Goal: Transaction & Acquisition: Purchase product/service

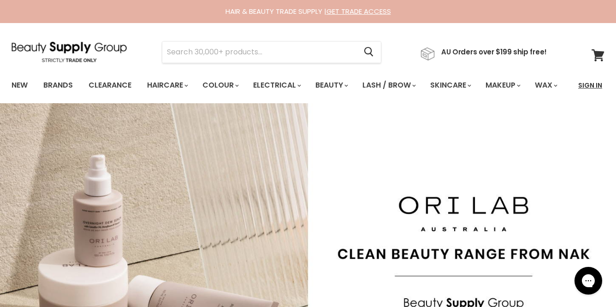
click at [588, 84] on link "Sign In" at bounding box center [590, 85] width 35 height 19
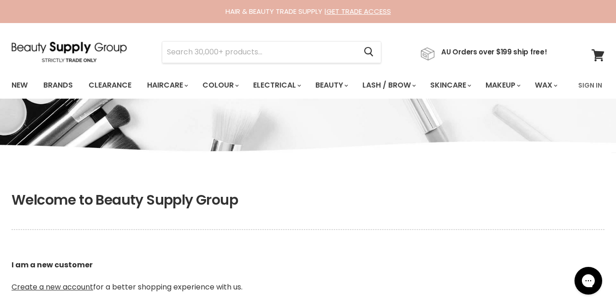
click at [588, 84] on link "Sign In" at bounding box center [590, 85] width 35 height 19
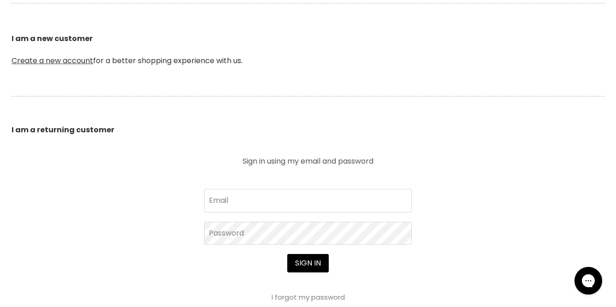
scroll to position [277, 0]
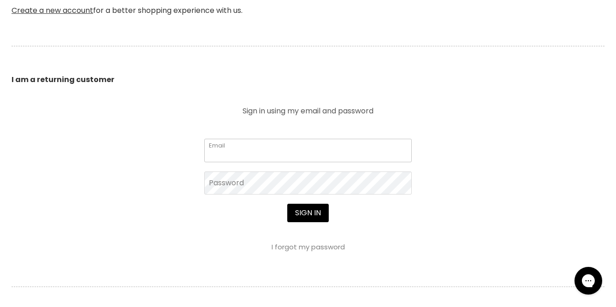
click at [280, 162] on input "Email" at bounding box center [308, 150] width 208 height 23
type input "fruits_basket1988@yahoo.com.au"
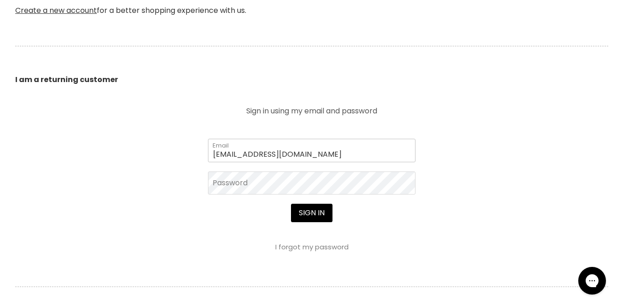
scroll to position [277, 0]
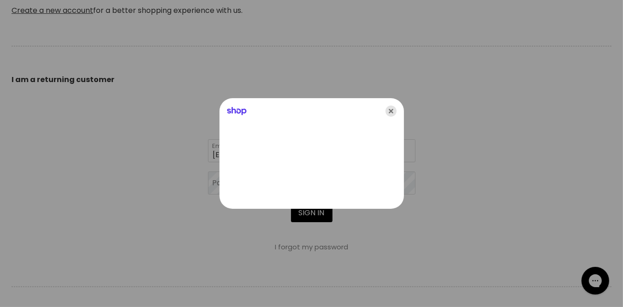
click at [394, 108] on icon "Close" at bounding box center [391, 111] width 11 height 11
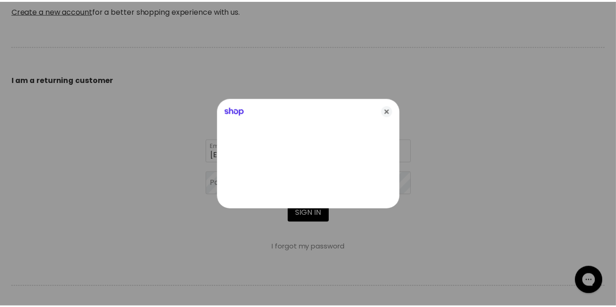
scroll to position [277, 0]
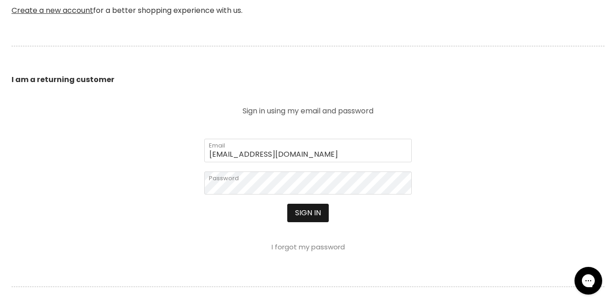
click at [308, 222] on button "Sign in" at bounding box center [308, 213] width 42 height 18
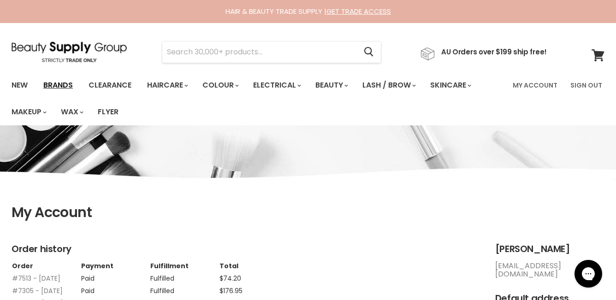
click at [58, 87] on link "Brands" at bounding box center [57, 85] width 43 height 19
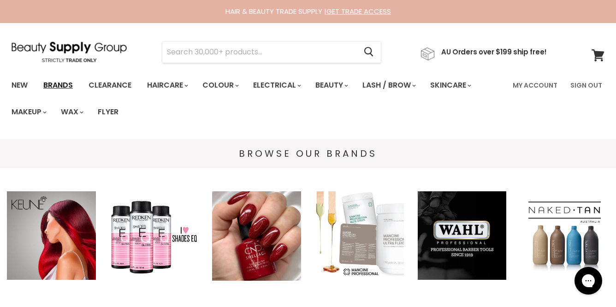
click at [48, 84] on link "Brands" at bounding box center [57, 85] width 43 height 19
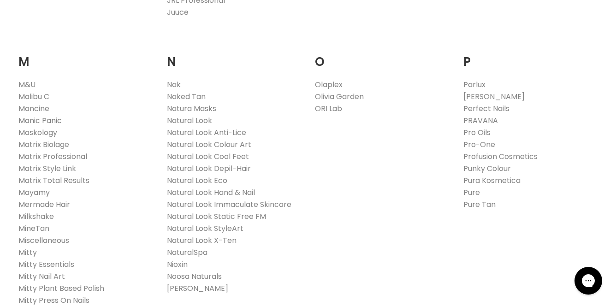
scroll to position [1061, 0]
click at [37, 210] on link "Milkshake" at bounding box center [36, 215] width 36 height 11
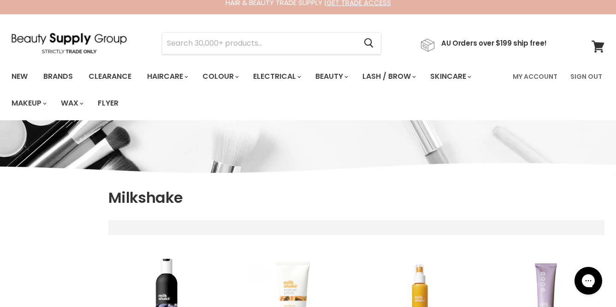
select select "manual"
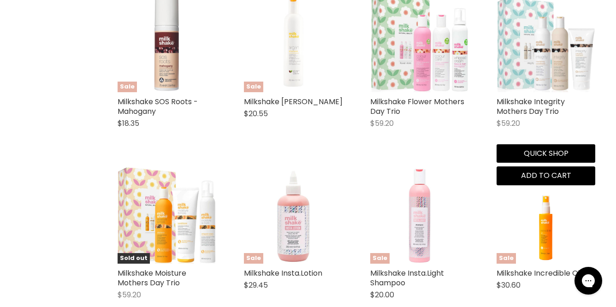
scroll to position [1707, 0]
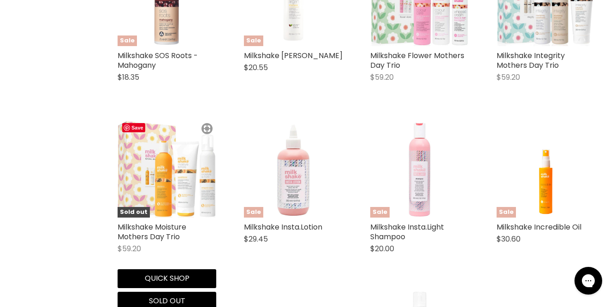
click at [164, 169] on img "Main content" at bounding box center [167, 168] width 99 height 99
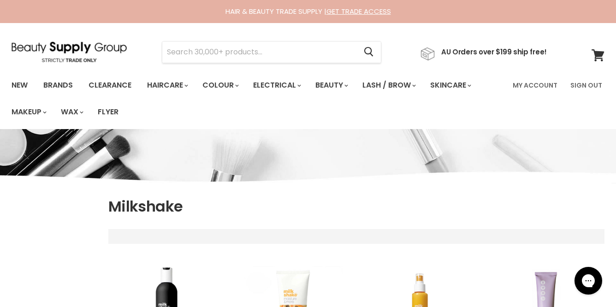
scroll to position [144, 0]
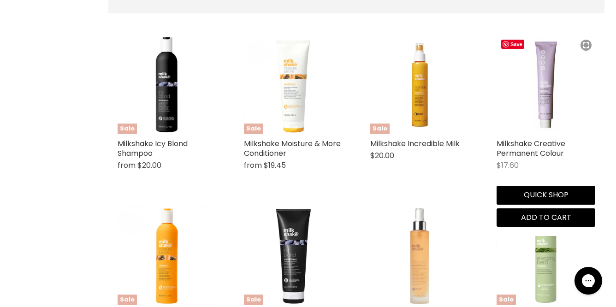
select select "manual"
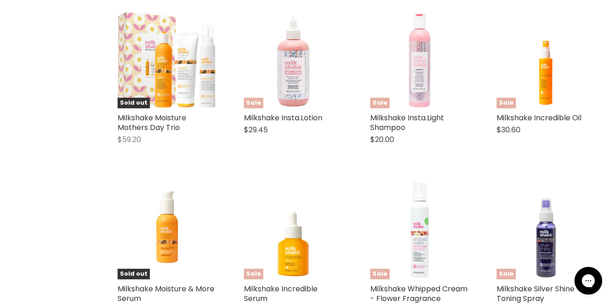
scroll to position [1539, 0]
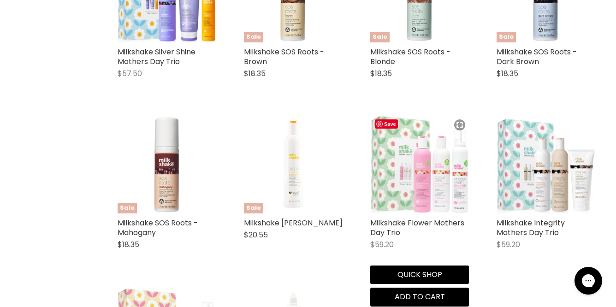
click at [417, 178] on img "Main content" at bounding box center [419, 164] width 99 height 99
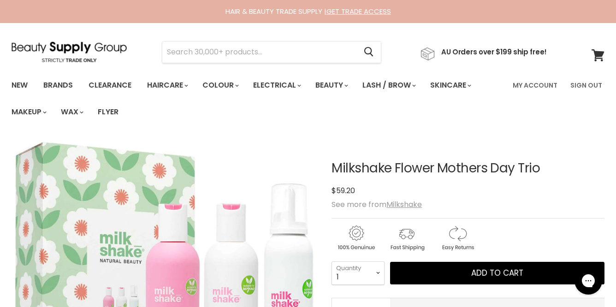
scroll to position [92, 0]
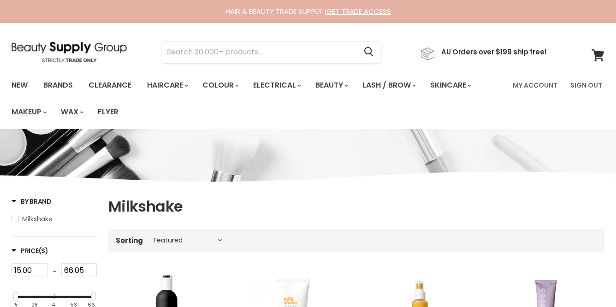
select select "manual"
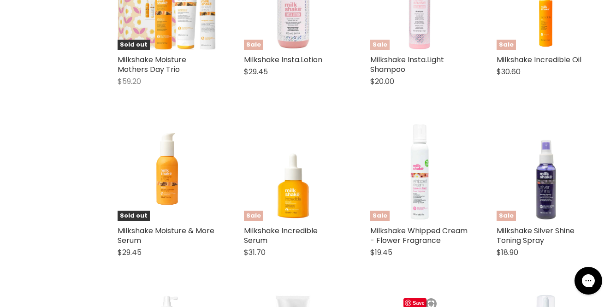
scroll to position [1691, 0]
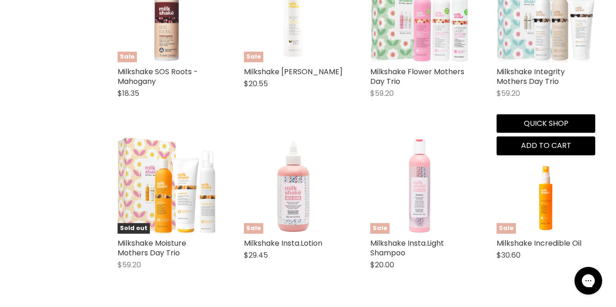
click at [550, 25] on img "Main content" at bounding box center [546, 13] width 99 height 99
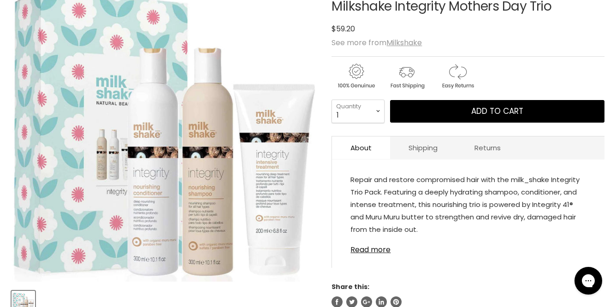
scroll to position [138, 0]
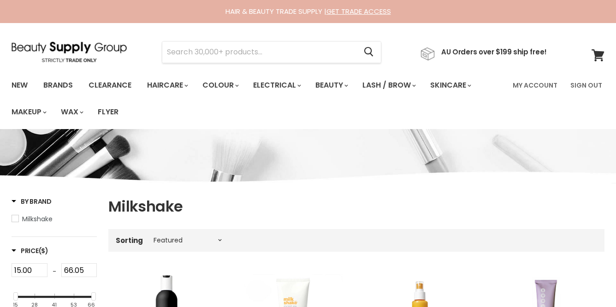
select select "manual"
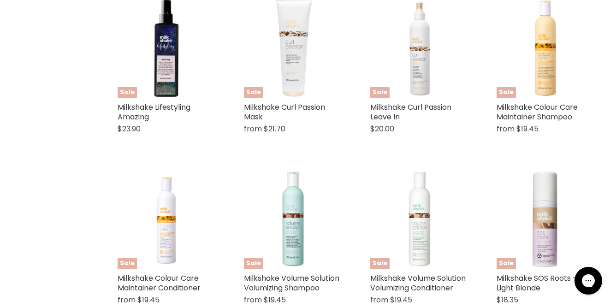
scroll to position [1091, 0]
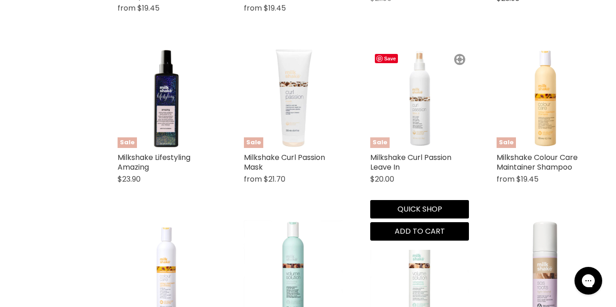
click at [421, 83] on img "Main content" at bounding box center [419, 98] width 99 height 99
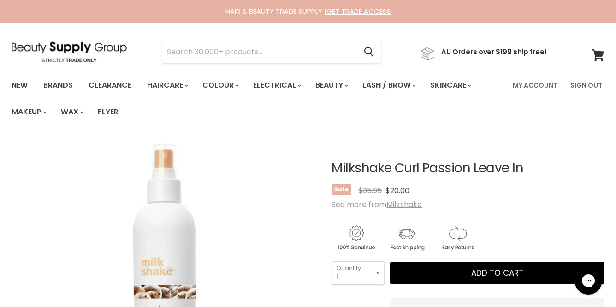
scroll to position [138, 0]
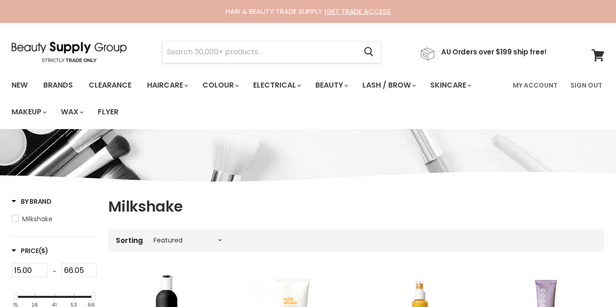
select select "manual"
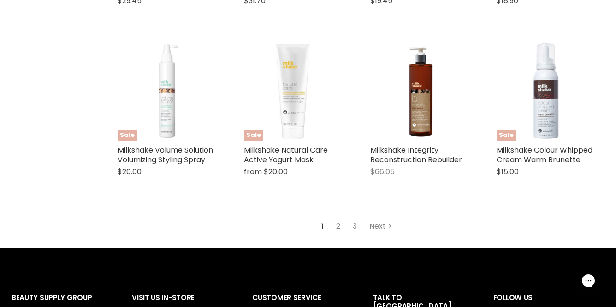
scroll to position [2146, 0]
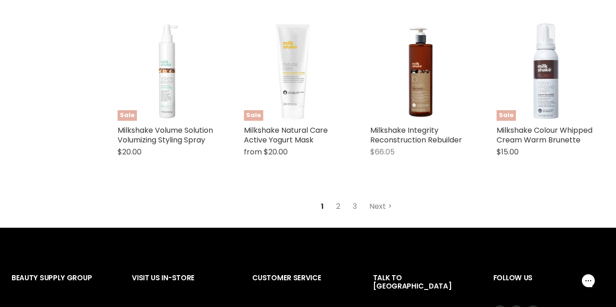
click at [339, 206] on link "2" at bounding box center [338, 206] width 14 height 17
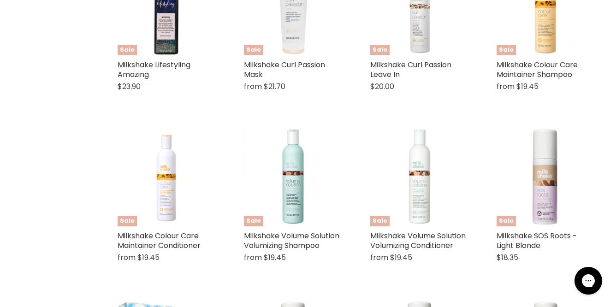
select select "manual"
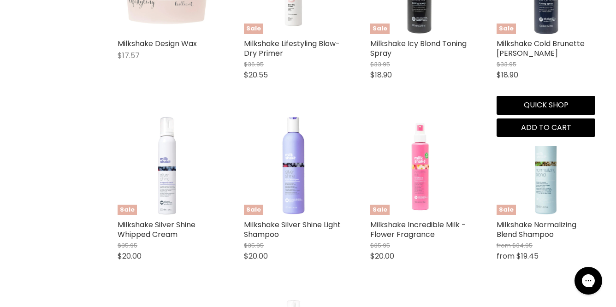
scroll to position [1257, 0]
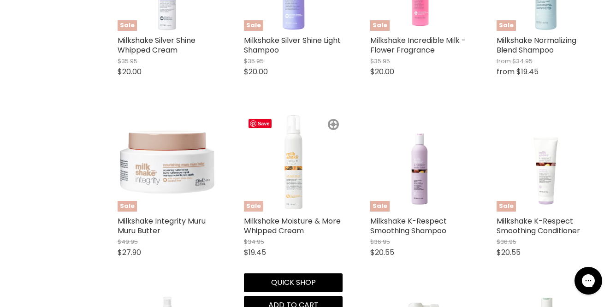
click at [292, 174] on img "Main content" at bounding box center [293, 162] width 99 height 99
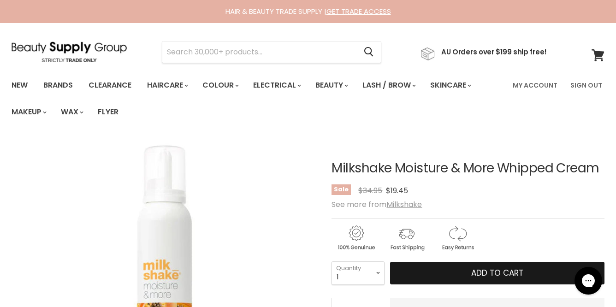
click at [494, 271] on span "Add to cart" at bounding box center [497, 273] width 52 height 11
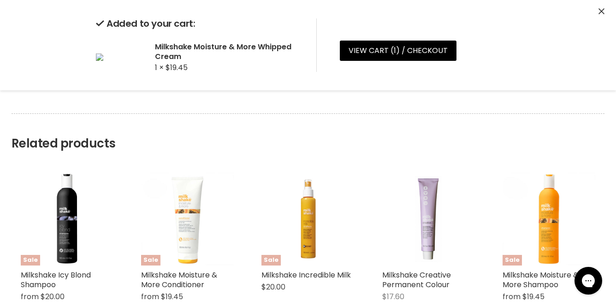
scroll to position [507, 0]
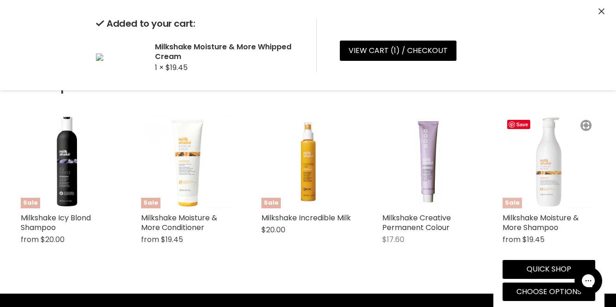
click at [546, 155] on img "Main content" at bounding box center [549, 161] width 93 height 93
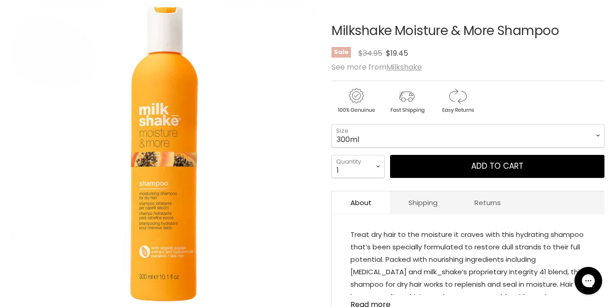
scroll to position [138, 0]
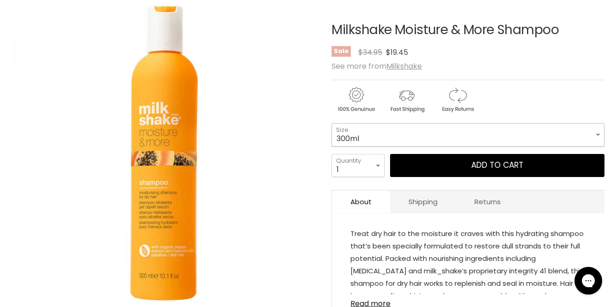
click at [593, 130] on select "300ml 1 Litre" at bounding box center [468, 134] width 273 height 23
click at [332, 123] on select "300ml 1 Litre" at bounding box center [468, 134] width 273 height 23
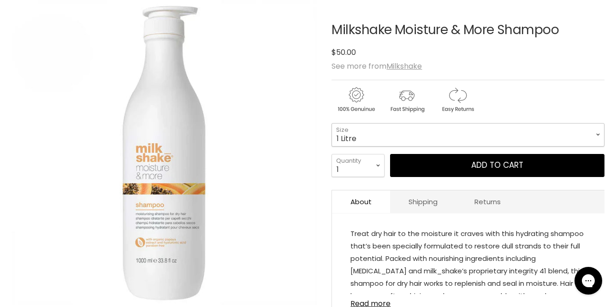
click at [585, 137] on select "300ml 1 Litre" at bounding box center [468, 134] width 273 height 23
select select "300ml"
click at [332, 123] on select "300ml 1 Litre" at bounding box center [468, 134] width 273 height 23
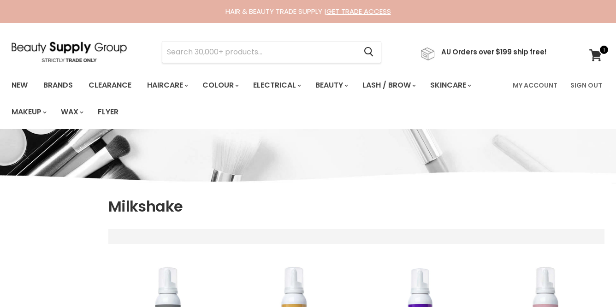
scroll to position [1362, 0]
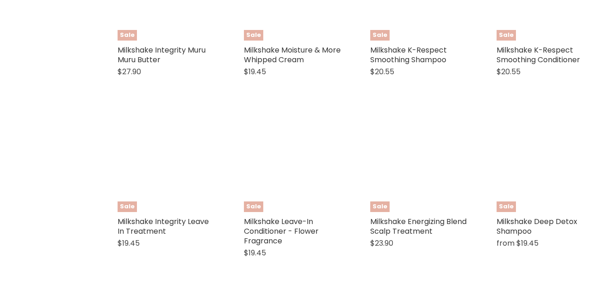
select select "manual"
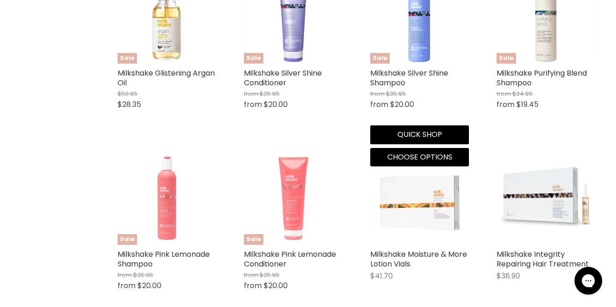
scroll to position [2192, 0]
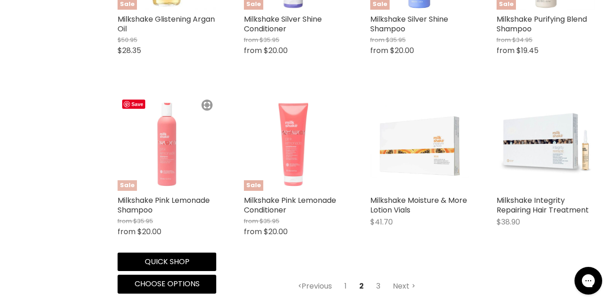
click at [168, 155] on img "Main content" at bounding box center [167, 141] width 99 height 99
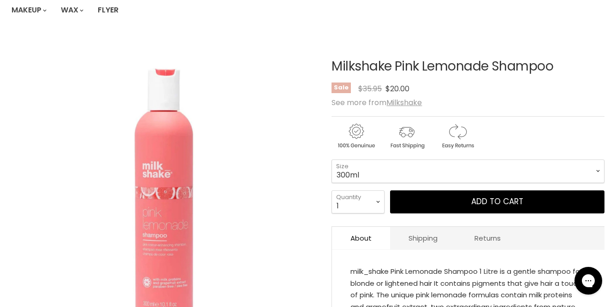
scroll to position [138, 0]
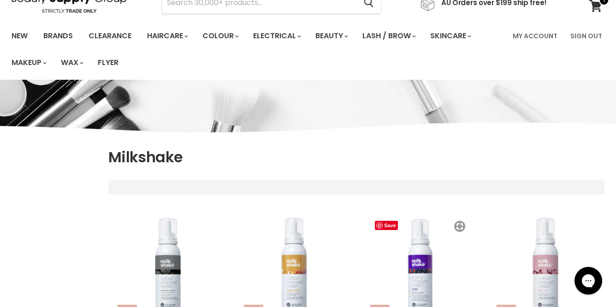
scroll to position [231, 0]
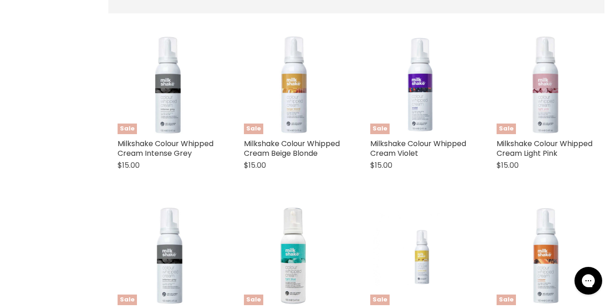
select select "manual"
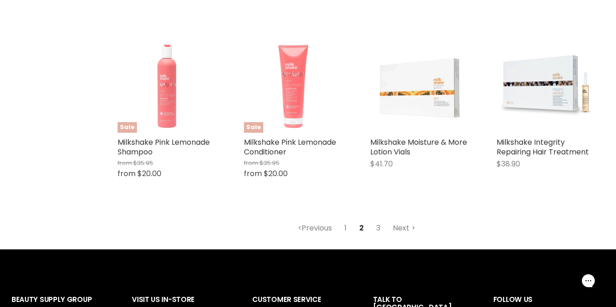
scroll to position [2273, 0]
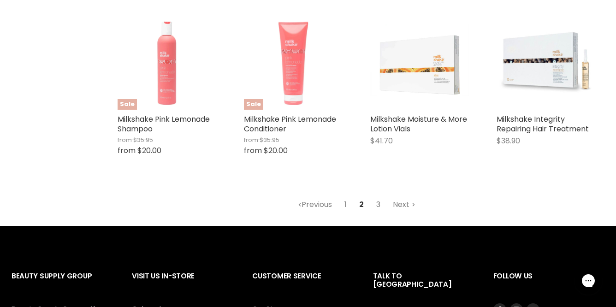
click at [377, 208] on link "3" at bounding box center [378, 205] width 14 height 17
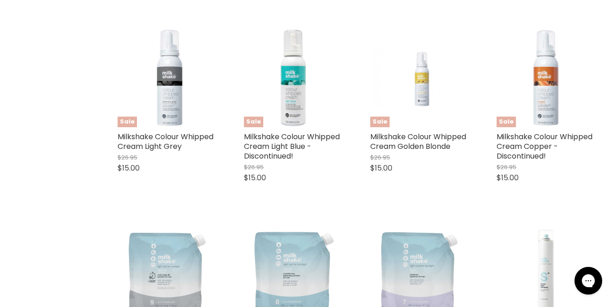
select select "manual"
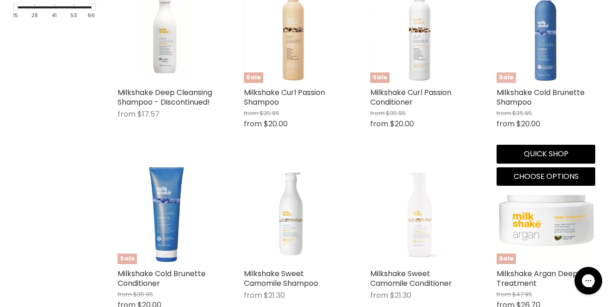
scroll to position [242, 0]
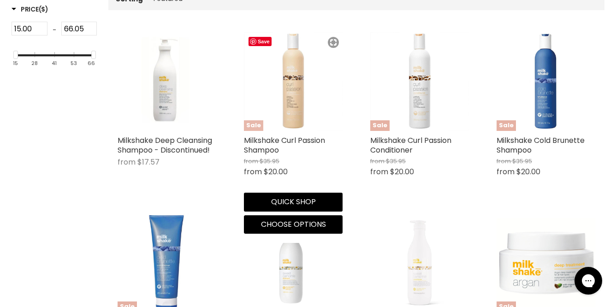
click at [294, 95] on img "Main content" at bounding box center [293, 81] width 99 height 99
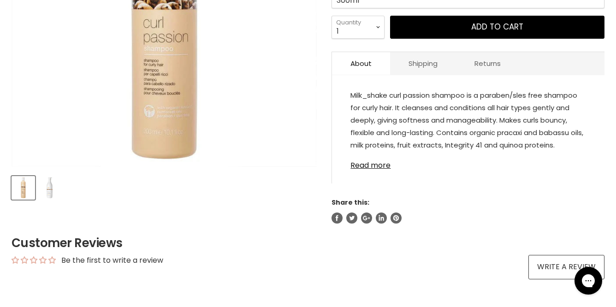
scroll to position [46, 0]
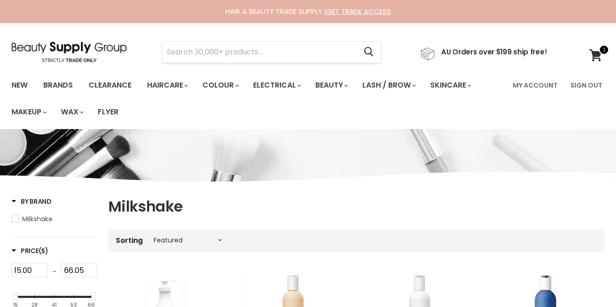
select select "manual"
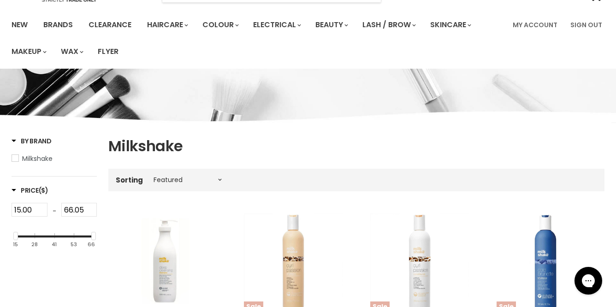
scroll to position [34, 0]
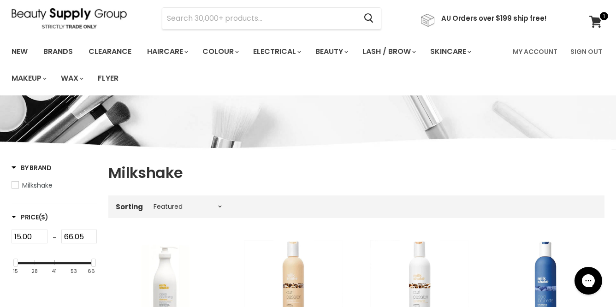
click at [17, 235] on input "15.00" at bounding box center [30, 237] width 36 height 14
type input "5.00"
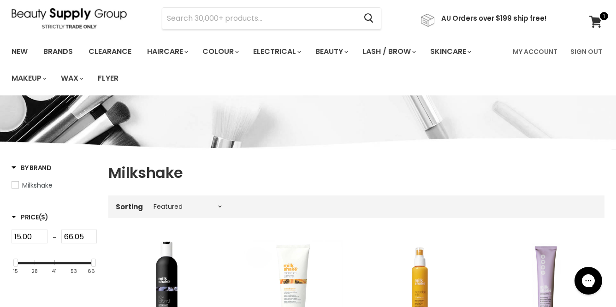
select select "manual"
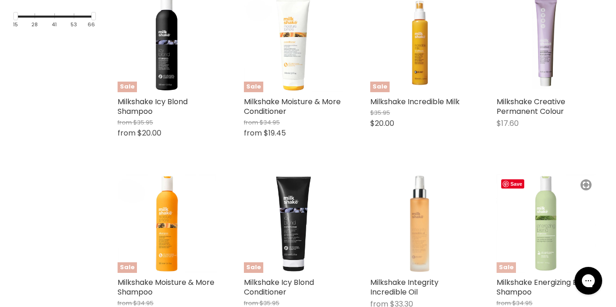
scroll to position [264, 0]
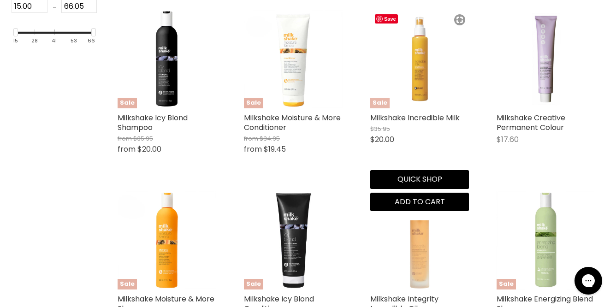
click at [415, 56] on img "Main content" at bounding box center [419, 59] width 99 height 99
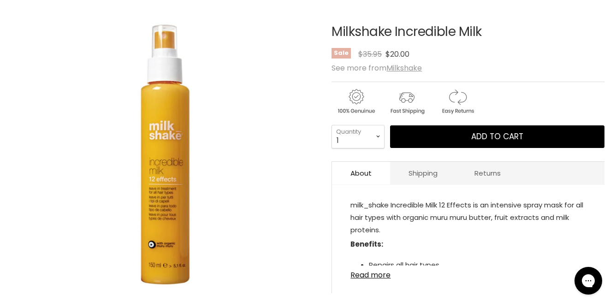
scroll to position [138, 0]
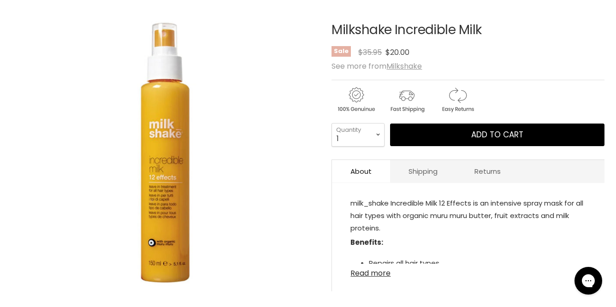
click at [386, 274] on link "Read more" at bounding box center [469, 271] width 236 height 14
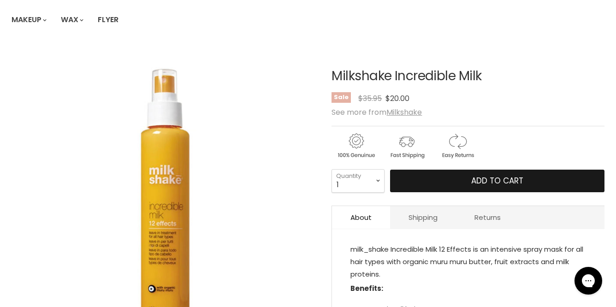
scroll to position [92, 0]
click at [486, 179] on span "Add to cart" at bounding box center [497, 180] width 52 height 11
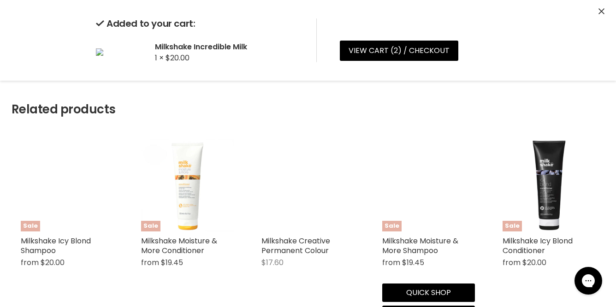
scroll to position [738, 0]
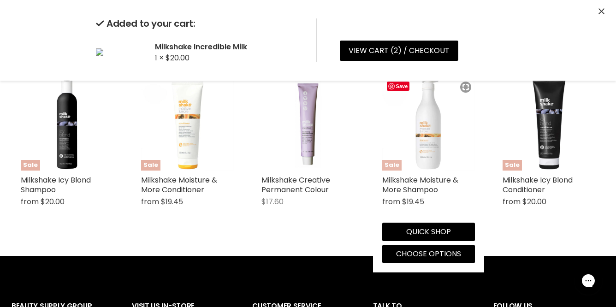
click at [429, 145] on img "Main content" at bounding box center [428, 124] width 93 height 93
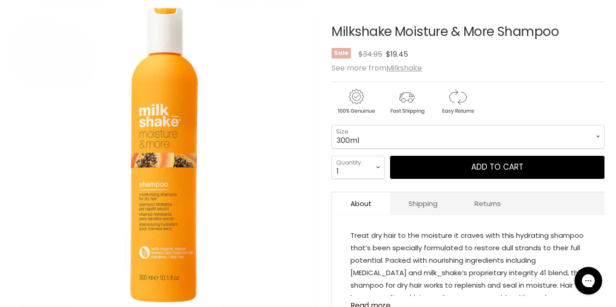
scroll to position [138, 0]
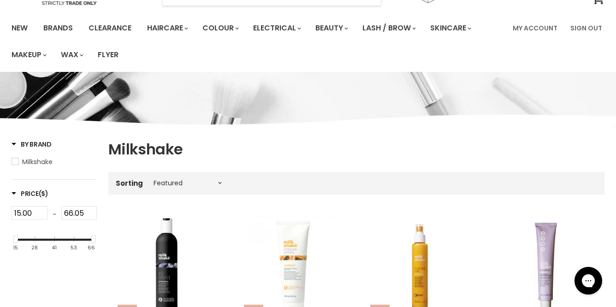
scroll to position [138, 0]
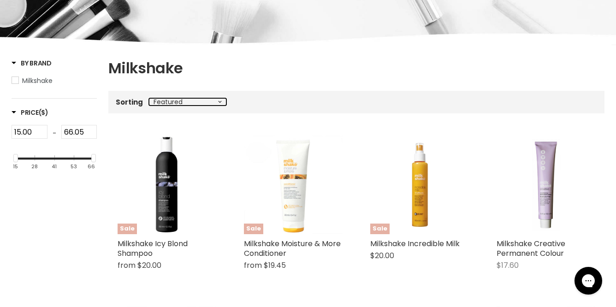
click at [223, 105] on select "Best selling Featured Alphabetically, A-Z Alphabetically, Z-A Price, low to hig…" at bounding box center [188, 101] width 78 height 7
select select "price-ascending"
click at [149, 98] on select "Best selling Featured Alphabetically, A-Z Alphabetically, Z-A Price, low to hig…" at bounding box center [188, 101] width 78 height 7
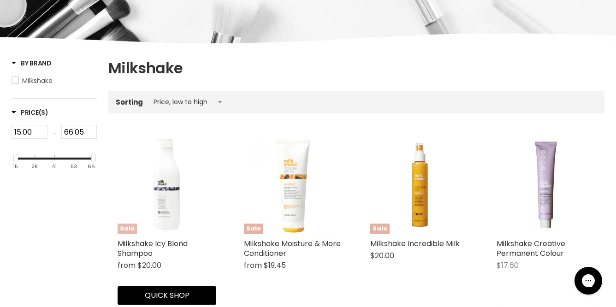
select select "price-ascending"
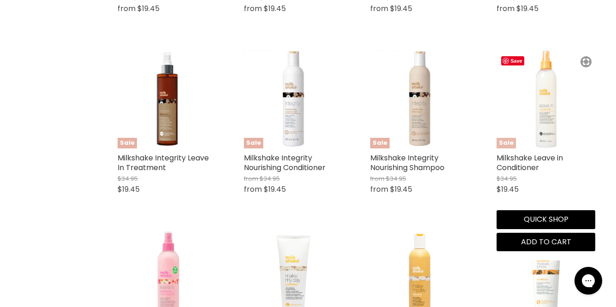
scroll to position [1522, 0]
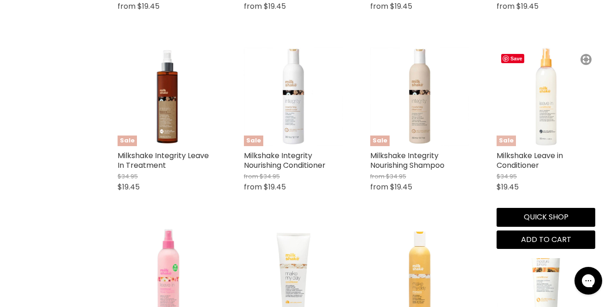
click at [543, 106] on img "Main content" at bounding box center [546, 97] width 99 height 99
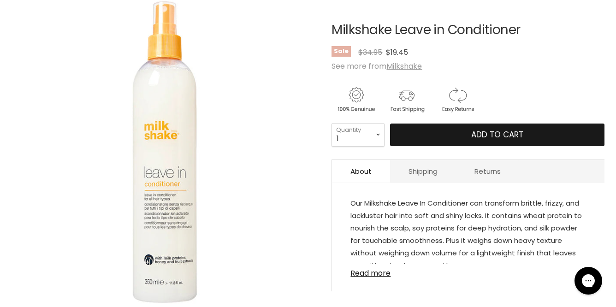
click at [470, 133] on button "Add to cart" at bounding box center [497, 135] width 215 height 23
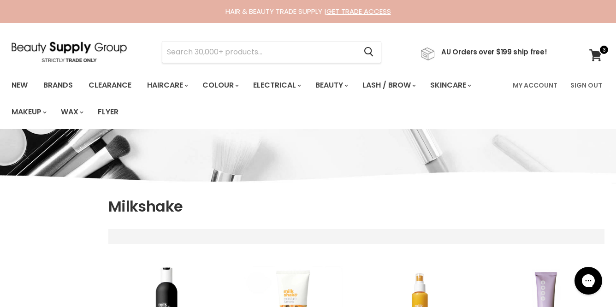
select select "price-ascending"
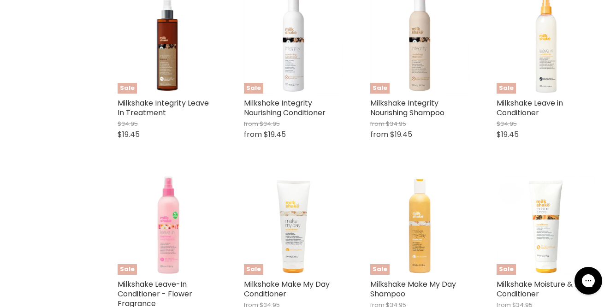
scroll to position [1563, 0]
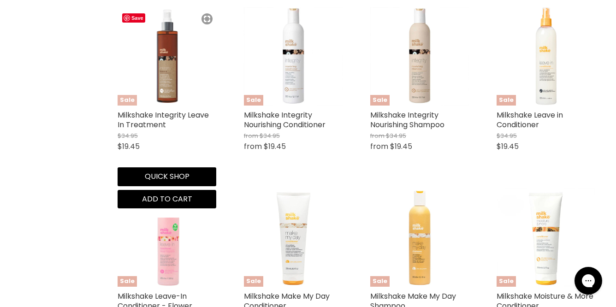
click at [159, 68] on img "Main content" at bounding box center [167, 56] width 99 height 99
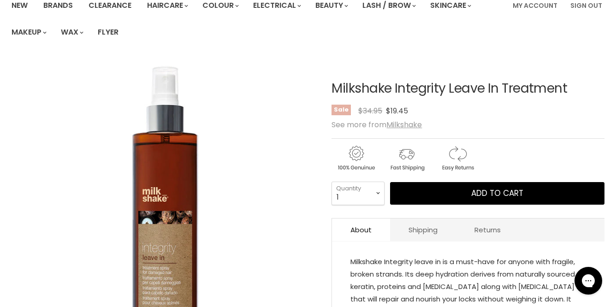
scroll to position [138, 0]
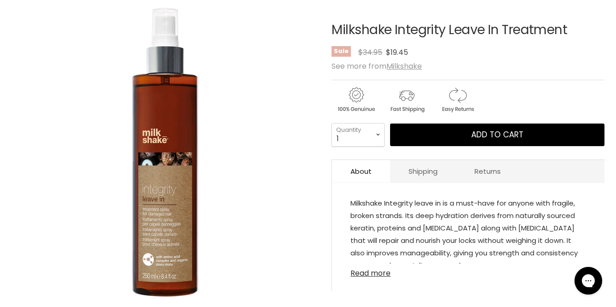
click at [388, 271] on link "Read more" at bounding box center [469, 271] width 236 height 14
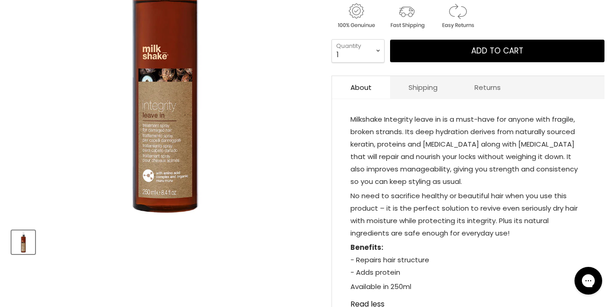
scroll to position [185, 0]
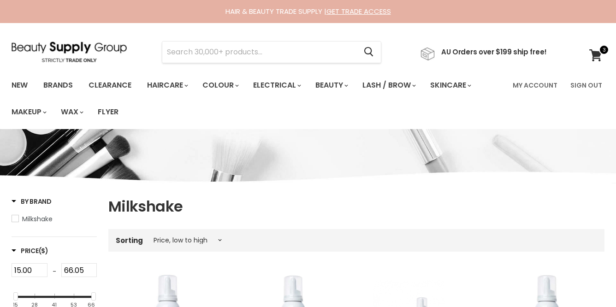
select select "price-ascending"
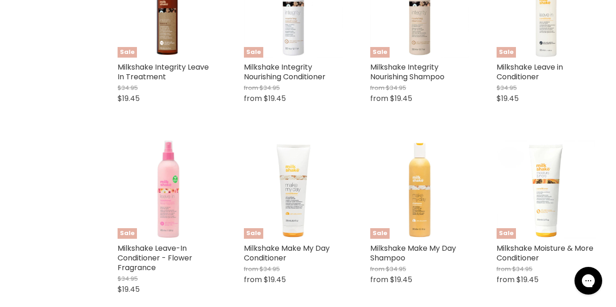
scroll to position [1609, 0]
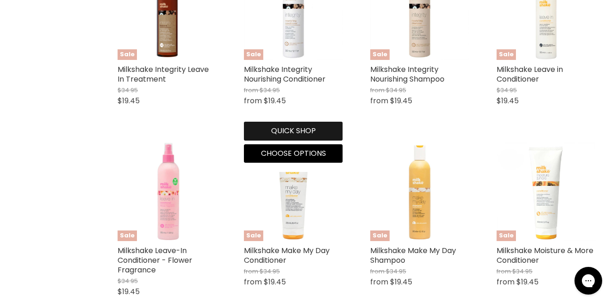
click at [293, 129] on button "Quick shop" at bounding box center [293, 131] width 99 height 18
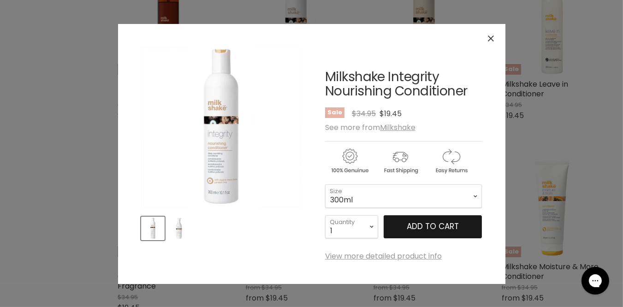
click at [435, 224] on span "Add to cart" at bounding box center [433, 226] width 52 height 11
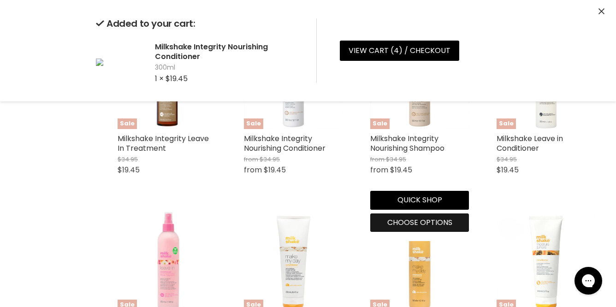
scroll to position [1516, 0]
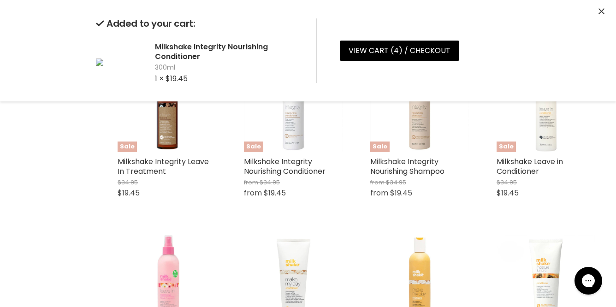
click at [433, 216] on div "Sale Milkshake Integrity Nourishing Shampoo from $34.95 from $19.45 Milkshake Q…" at bounding box center [419, 130] width 117 height 172
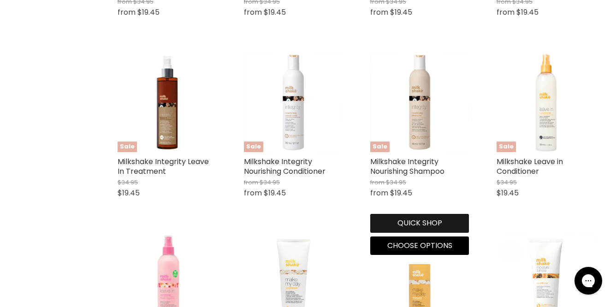
click at [433, 222] on button "Quick shop" at bounding box center [419, 223] width 99 height 18
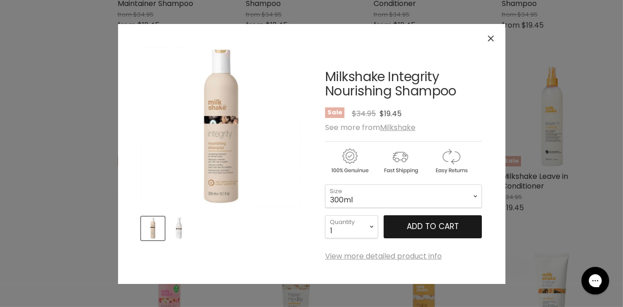
click at [444, 226] on span "Add to cart" at bounding box center [433, 226] width 52 height 11
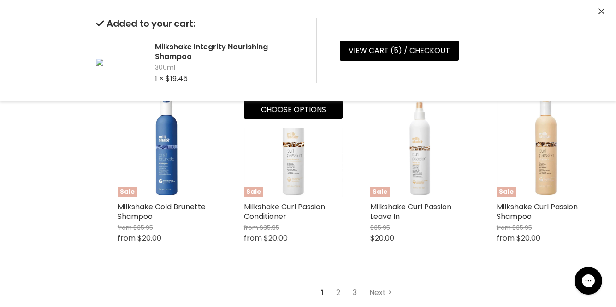
scroll to position [2208, 0]
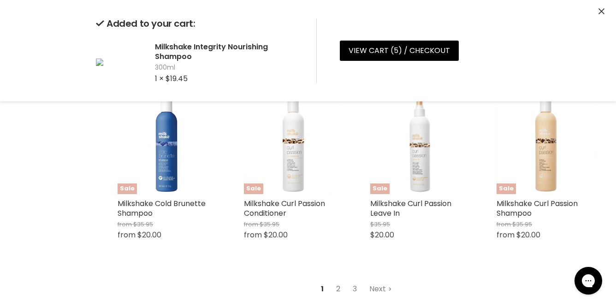
click at [341, 293] on link "2" at bounding box center [338, 289] width 14 height 17
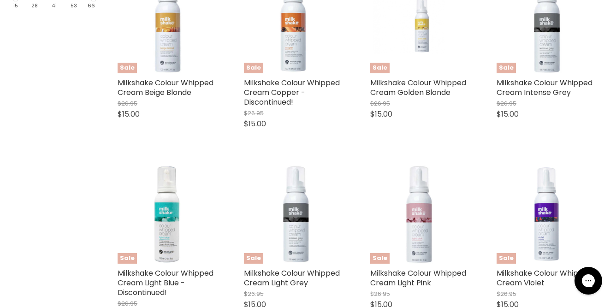
select select "price-ascending"
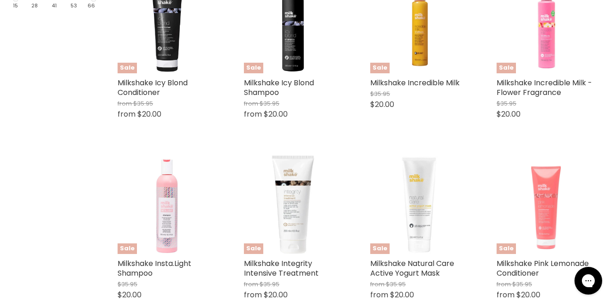
scroll to position [242, 0]
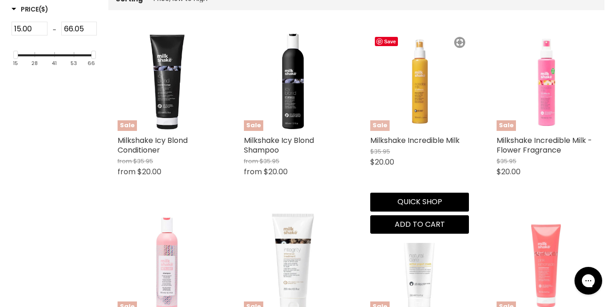
click at [420, 71] on img "Main content" at bounding box center [419, 81] width 99 height 99
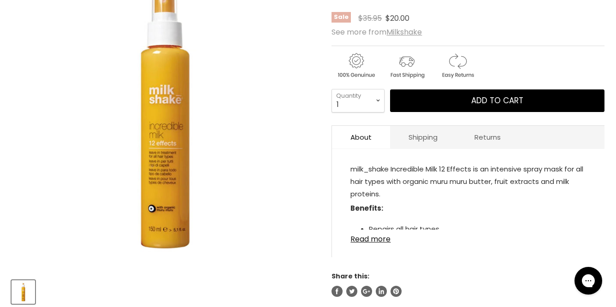
scroll to position [185, 0]
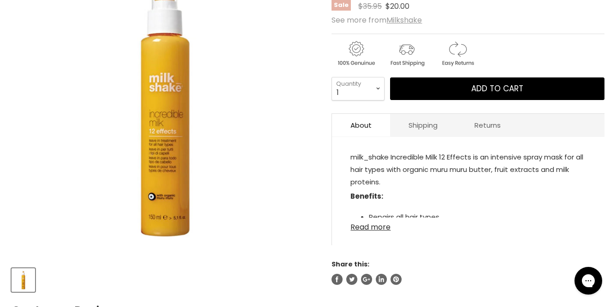
click at [380, 228] on link "Read more" at bounding box center [469, 225] width 236 height 14
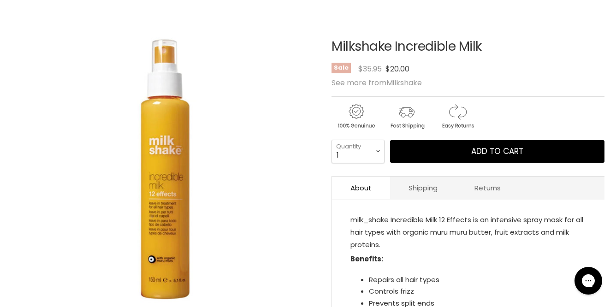
scroll to position [92, 0]
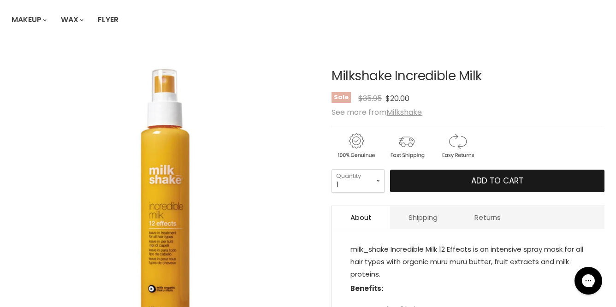
click at [476, 180] on span "Add to cart" at bounding box center [497, 180] width 52 height 11
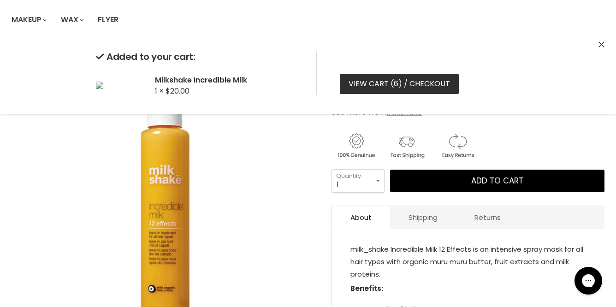
click at [396, 83] on span "6" at bounding box center [396, 83] width 5 height 11
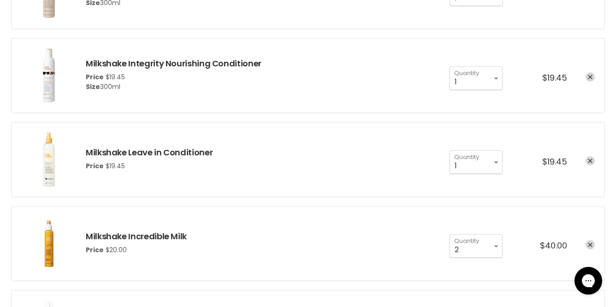
scroll to position [323, 0]
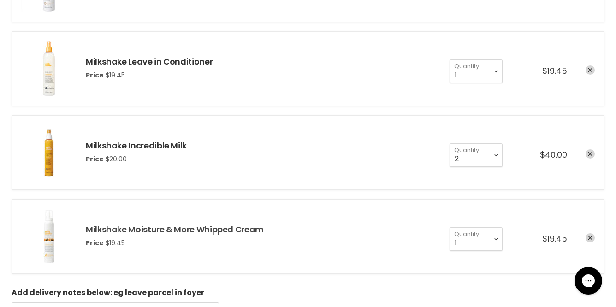
click at [202, 232] on link "Milkshake Moisture & More Whipped Cream" at bounding box center [175, 230] width 178 height 12
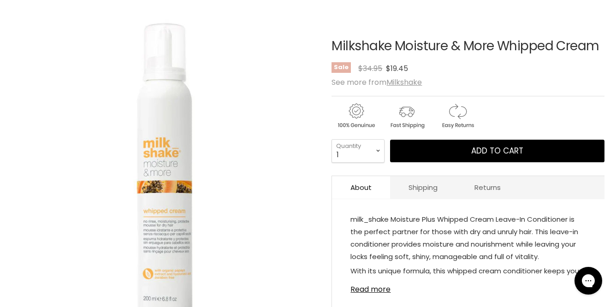
scroll to position [138, 0]
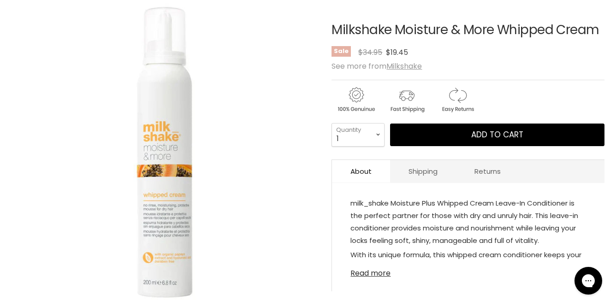
click at [376, 271] on link "Read more" at bounding box center [469, 271] width 236 height 14
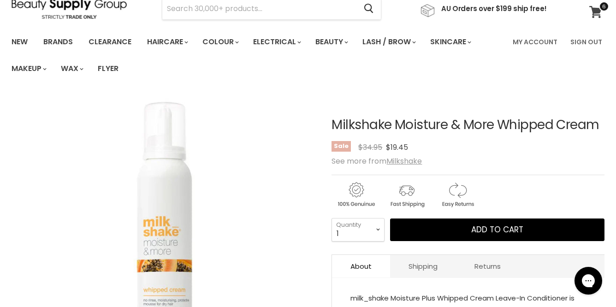
scroll to position [0, 0]
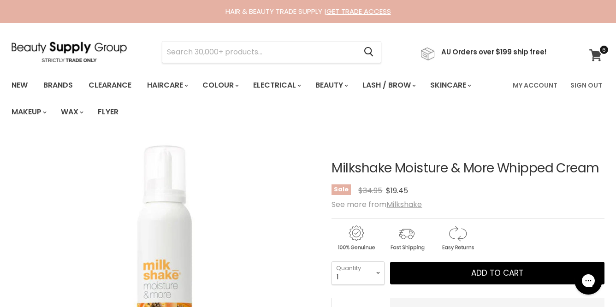
click at [601, 54] on icon at bounding box center [596, 55] width 12 height 12
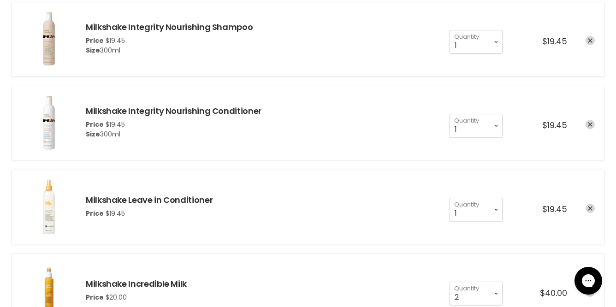
scroll to position [231, 0]
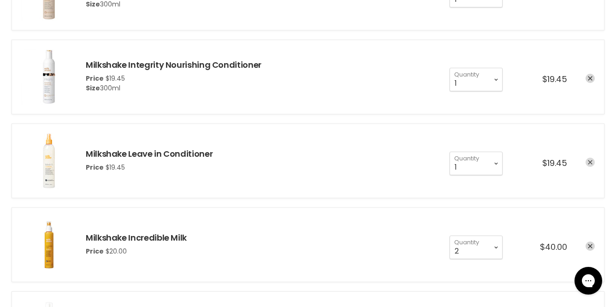
click at [594, 161] on link "remove Milkshake Leave in Conditioner" at bounding box center [590, 162] width 9 height 9
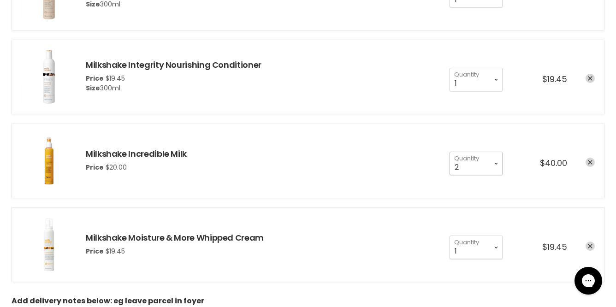
click at [496, 165] on select "1 2 3 4 5 6 7 8 9 10+" at bounding box center [476, 163] width 53 height 23
select select "1"
click at [450, 152] on select "1 2 3 4 5 6 7 8 9 10+" at bounding box center [476, 163] width 53 height 23
type input "1"
click at [591, 245] on icon "remove Milkshake Moisture & More Whipped Cream" at bounding box center [590, 247] width 5 height 5
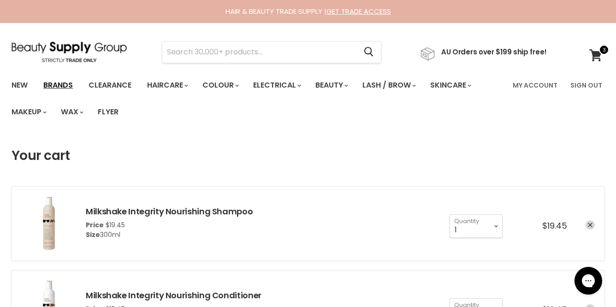
click at [57, 85] on link "Brands" at bounding box center [57, 85] width 43 height 19
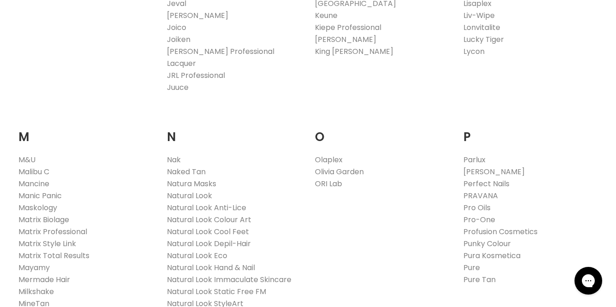
scroll to position [1061, 0]
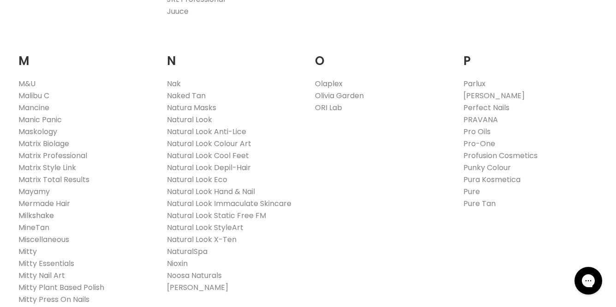
click at [41, 210] on link "Milkshake" at bounding box center [36, 215] width 36 height 11
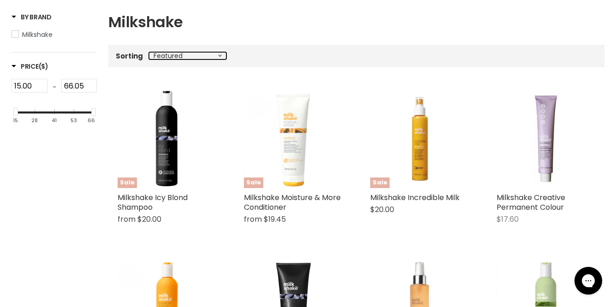
click at [216, 55] on select "Best selling Featured Alphabetically, A-Z Alphabetically, Z-A Price, low to hig…" at bounding box center [188, 55] width 78 height 7
select select "best-selling"
click at [149, 52] on select "Best selling Featured Alphabetically, A-Z Alphabetically, Z-A Price, low to hig…" at bounding box center [188, 55] width 78 height 7
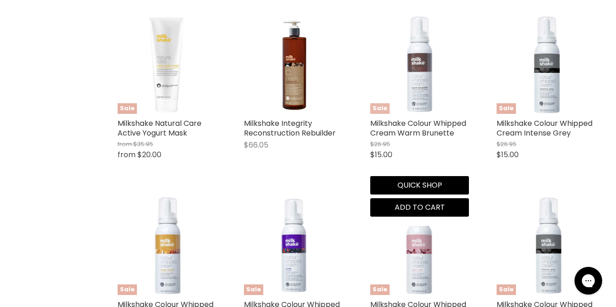
scroll to position [1476, 0]
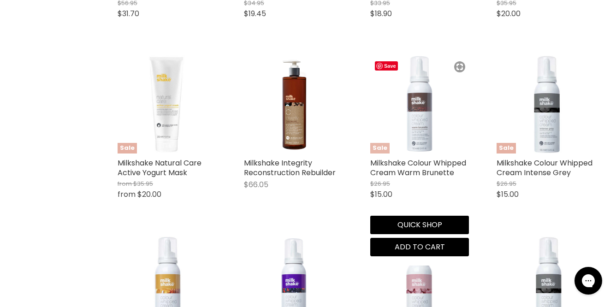
click at [414, 126] on img "Main content" at bounding box center [419, 104] width 99 height 99
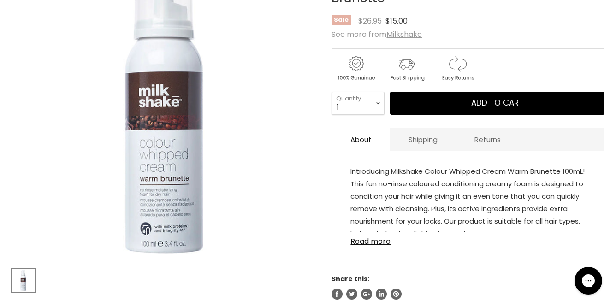
scroll to position [185, 0]
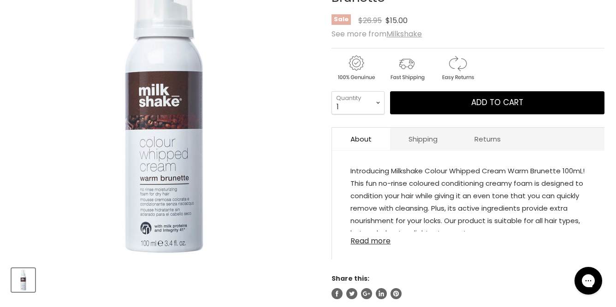
click at [358, 239] on link "Read more" at bounding box center [469, 239] width 236 height 14
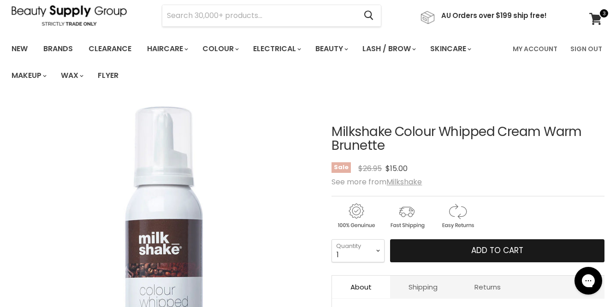
scroll to position [0, 0]
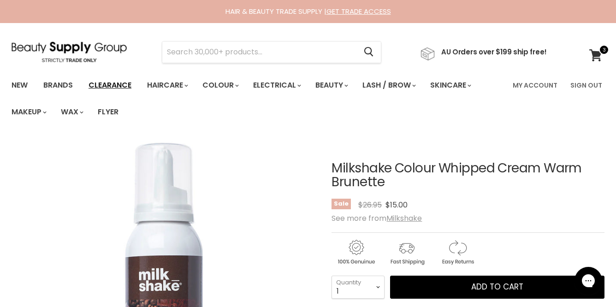
click at [122, 83] on link "Clearance" at bounding box center [110, 85] width 57 height 19
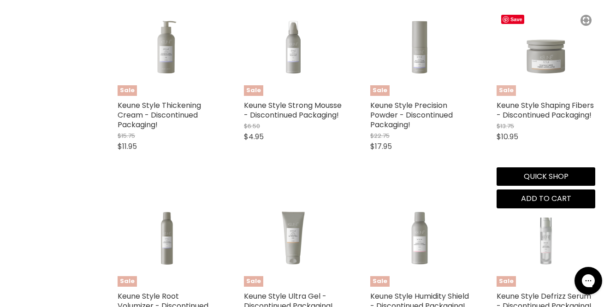
scroll to position [738, 0]
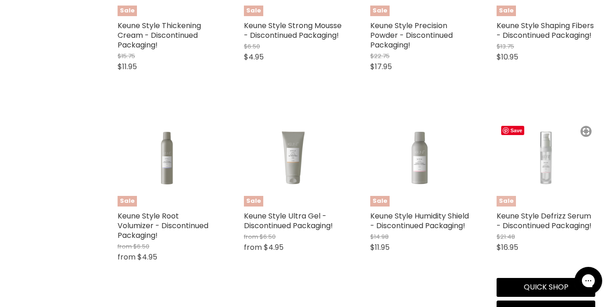
click at [552, 168] on img "Main content" at bounding box center [546, 157] width 99 height 73
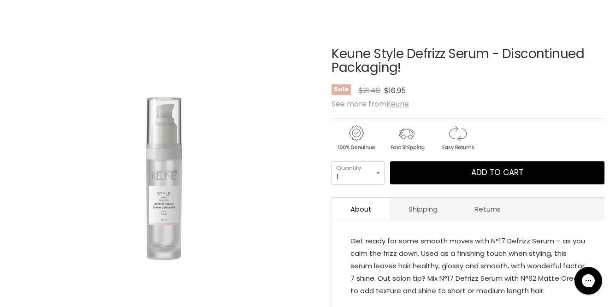
scroll to position [185, 0]
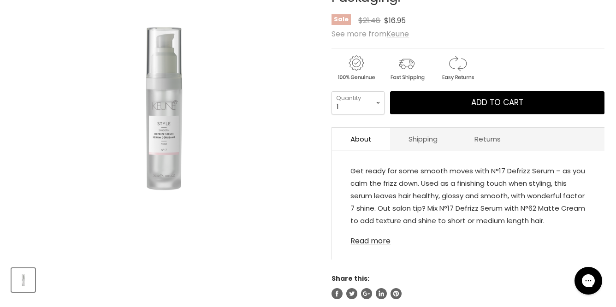
click at [375, 241] on link "Read more" at bounding box center [469, 239] width 236 height 14
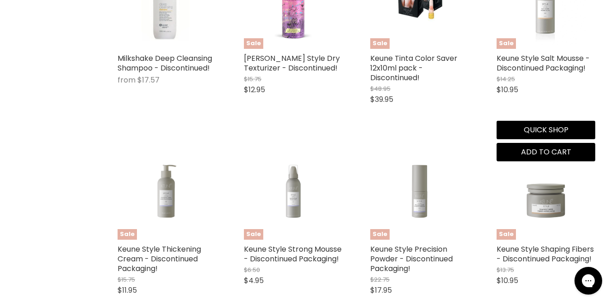
scroll to position [53, 0]
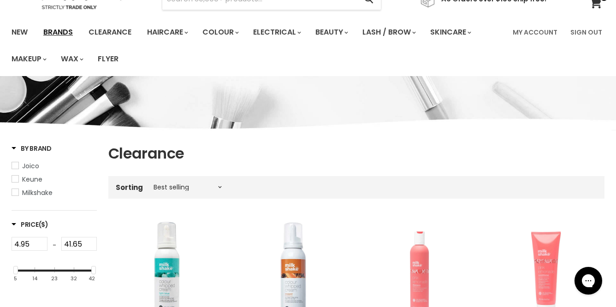
click at [53, 31] on link "Brands" at bounding box center [57, 32] width 43 height 19
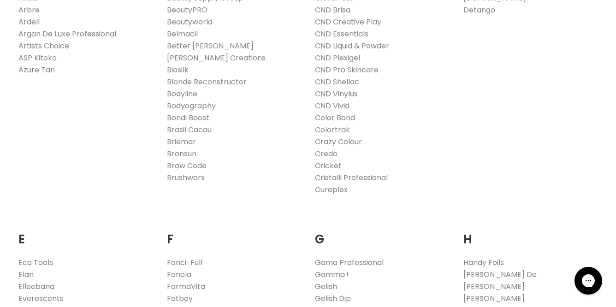
scroll to position [600, 0]
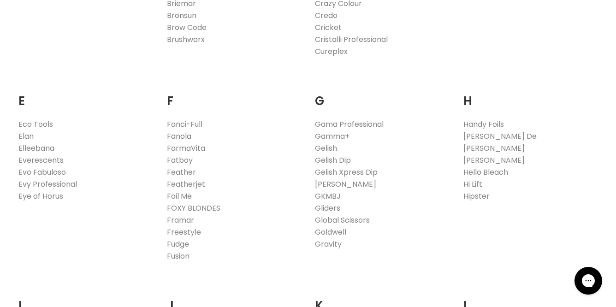
click at [183, 135] on link "Fanola" at bounding box center [179, 136] width 24 height 11
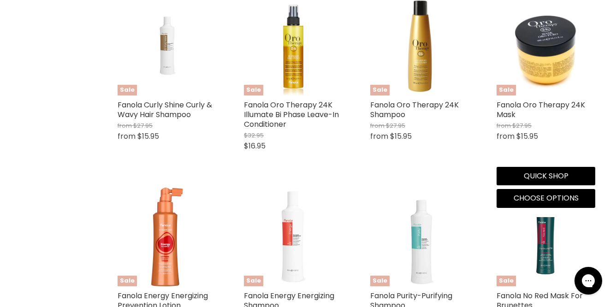
scroll to position [1246, 0]
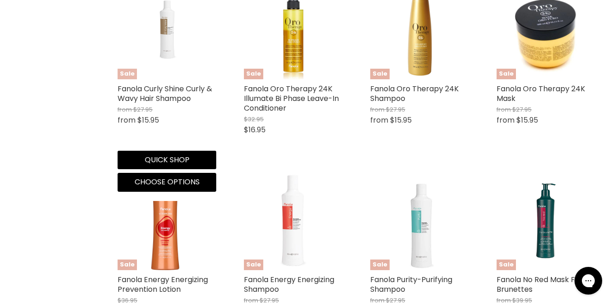
click at [167, 34] on img "Main content" at bounding box center [167, 30] width 66 height 99
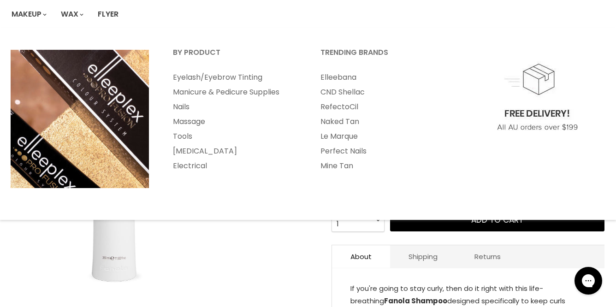
scroll to position [138, 0]
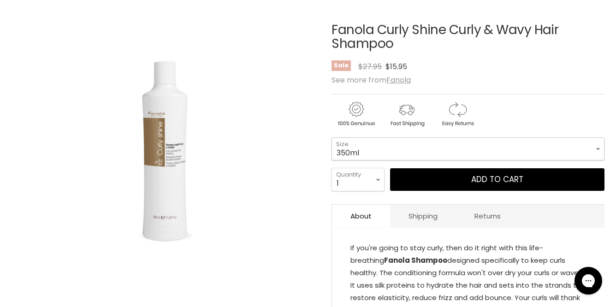
click at [465, 148] on select "350ml 1 Litre" at bounding box center [468, 148] width 273 height 23
click at [332, 137] on select "350ml 1 Litre" at bounding box center [468, 148] width 273 height 23
select select "1 Litre"
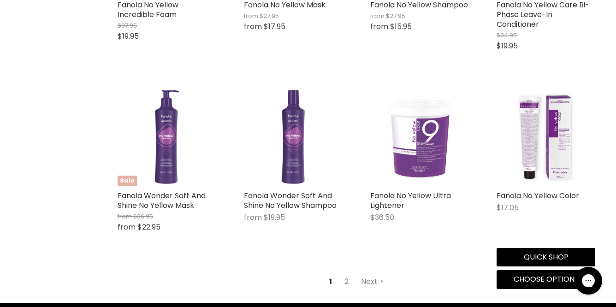
scroll to position [2325, 0]
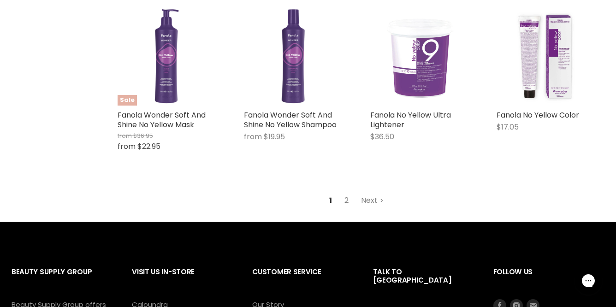
click at [348, 201] on link "2" at bounding box center [347, 200] width 14 height 17
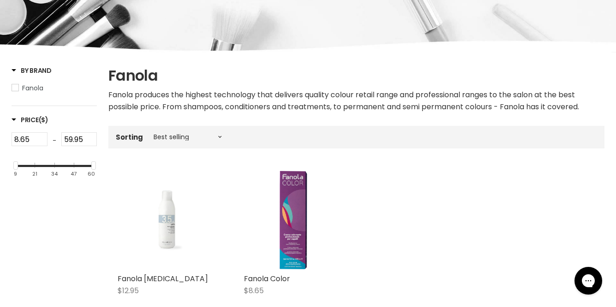
scroll to position [269, 0]
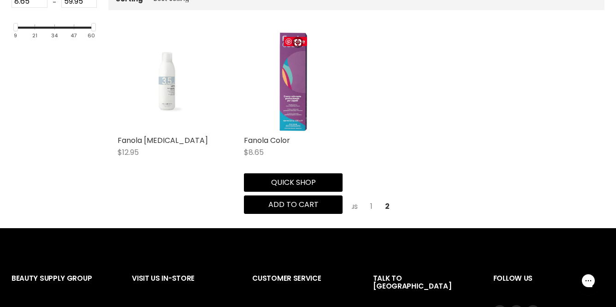
click at [291, 82] on img "Main content" at bounding box center [294, 81] width 28 height 99
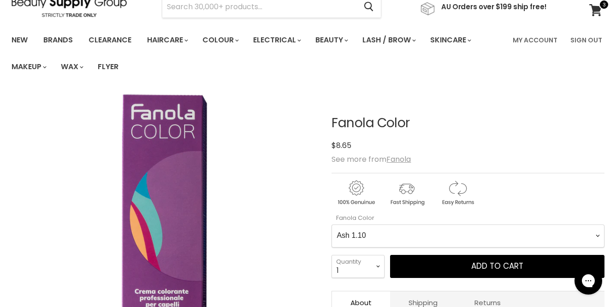
scroll to position [138, 0]
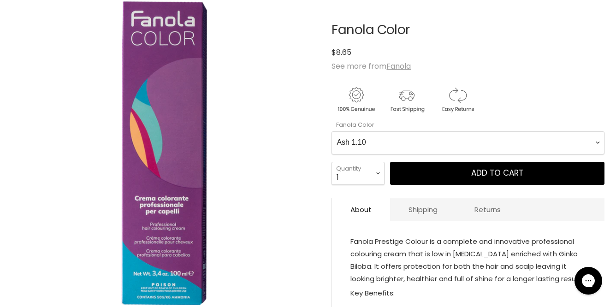
click at [598, 149] on Color-0-0 "Ash 1.10 Ash 5.1 Ash 6.1 Ash 7.1 Ash 8.1 Ash 9.1 Ash 10.1 Intense Ash 5.11 Inte…" at bounding box center [468, 142] width 273 height 23
select Color-0-0 "Intense Natural 4.00"
click at [332, 131] on Color-0-0 "Ash 1.10 Ash 5.1 Ash 6.1 Ash 7.1 Ash 8.1 Ash 9.1 Ash 10.1 Intense Ash 5.11 Inte…" at bounding box center [468, 142] width 273 height 23
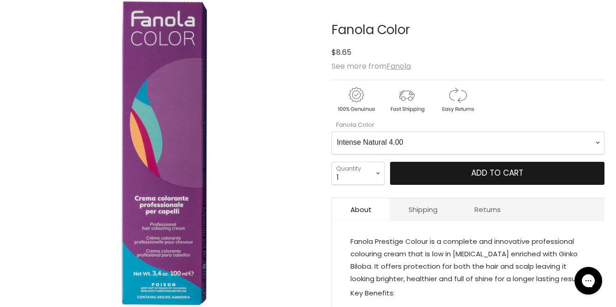
click at [473, 176] on span "Add to cart" at bounding box center [497, 172] width 52 height 11
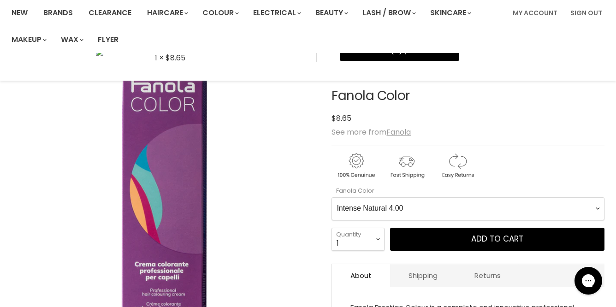
scroll to position [0, 0]
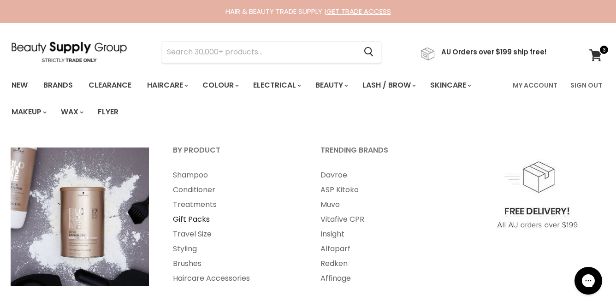
click at [201, 221] on link "Gift Packs" at bounding box center [234, 219] width 146 height 15
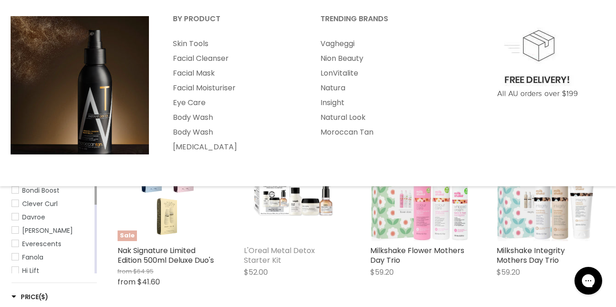
scroll to position [185, 0]
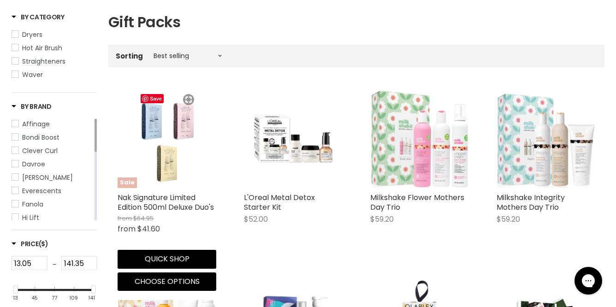
click at [159, 152] on img "Main content" at bounding box center [167, 138] width 62 height 99
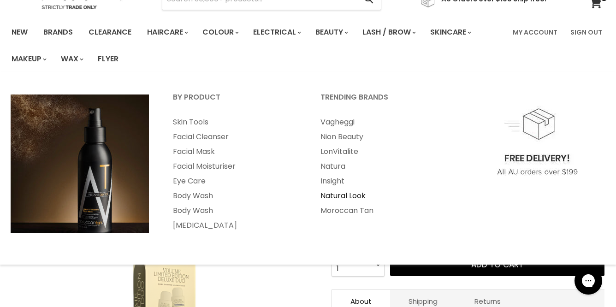
scroll to position [138, 0]
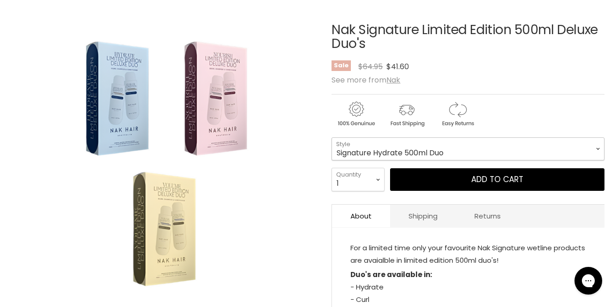
click at [444, 144] on select "Signature Hydrate 500ml Duo Signature Curl 500ml Duo Signature Structure Comple…" at bounding box center [468, 148] width 273 height 23
click at [216, 211] on img "Nak Signature Limited Edition 500ml Deluxe Duo's image. Click or Scroll to Zoom." at bounding box center [164, 152] width 191 height 305
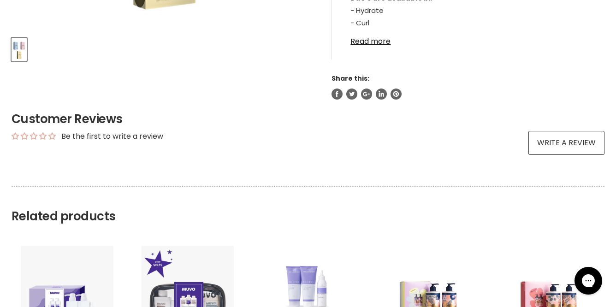
scroll to position [554, 0]
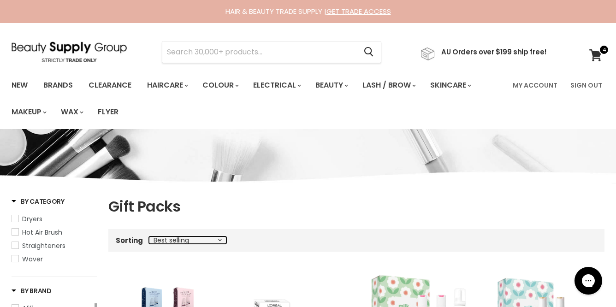
click at [218, 242] on select "Best selling Featured Alphabetically, A-Z Alphabetically, Z-A Price, low to hig…" at bounding box center [188, 240] width 78 height 7
select select "price-ascending"
click at [149, 237] on select "Best selling Featured Alphabetically, A-Z Alphabetically, Z-A Price, low to hig…" at bounding box center [188, 240] width 78 height 7
select select "price-ascending"
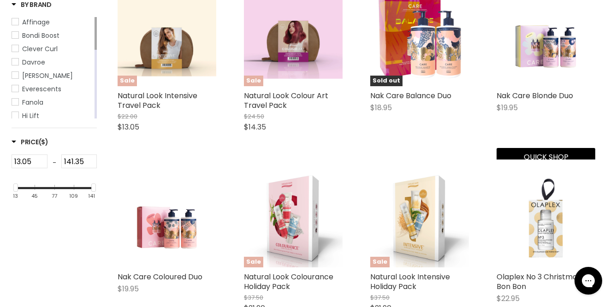
scroll to position [277, 0]
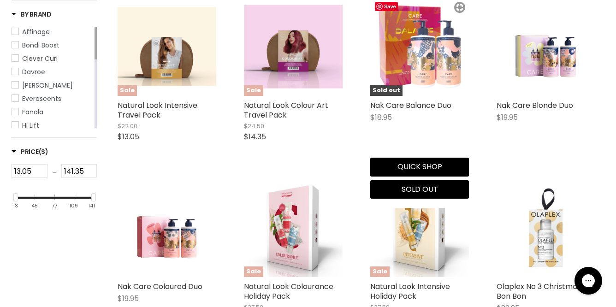
click at [436, 61] on img "Main content" at bounding box center [419, 46] width 99 height 99
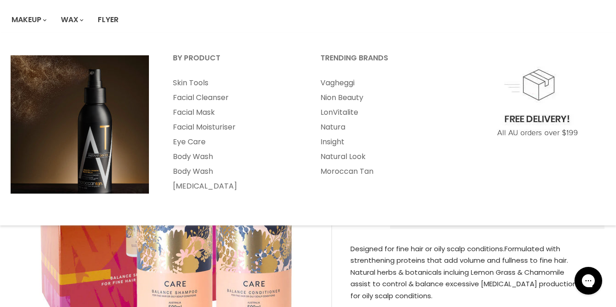
scroll to position [138, 0]
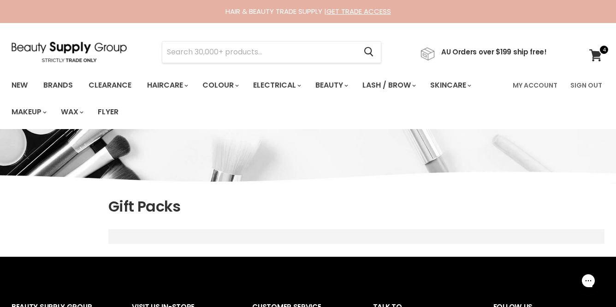
select select "price-ascending"
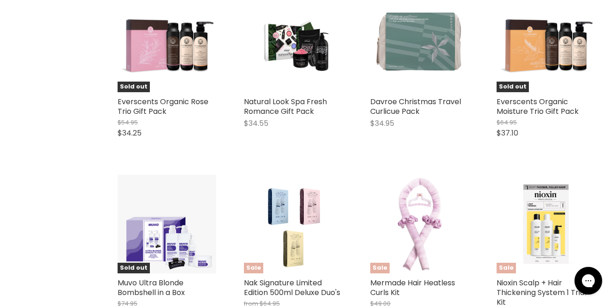
scroll to position [2202, 0]
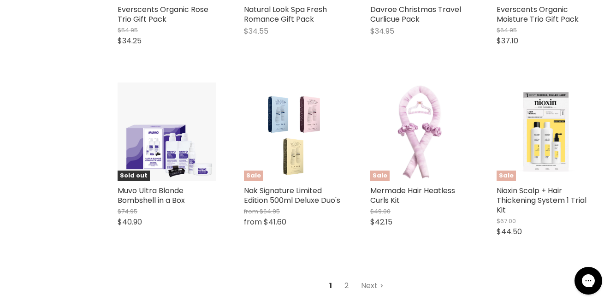
click at [348, 286] on link "2" at bounding box center [347, 286] width 14 height 17
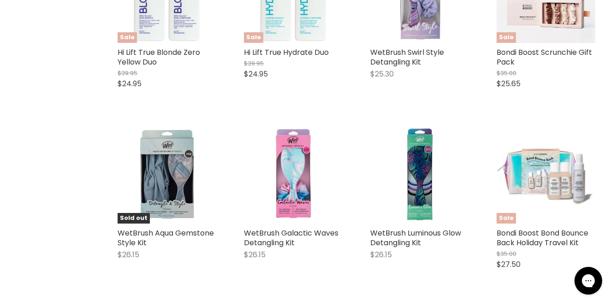
select select "price-ascending"
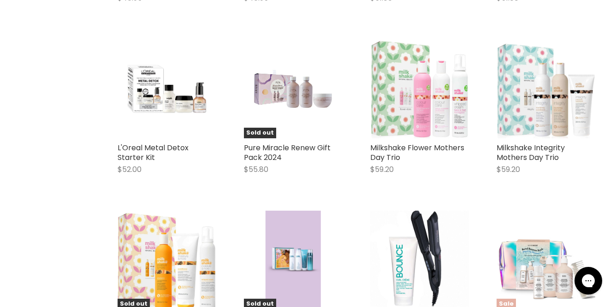
scroll to position [934, 0]
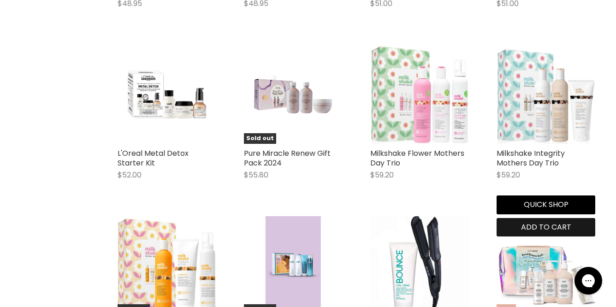
click at [550, 226] on span "Add to cart" at bounding box center [546, 227] width 50 height 11
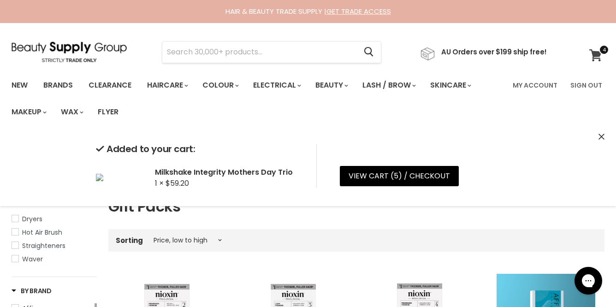
click at [593, 54] on icon at bounding box center [596, 55] width 12 height 12
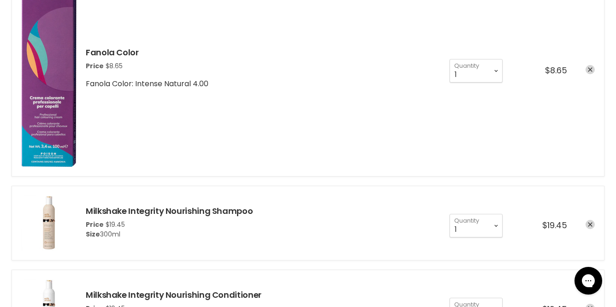
scroll to position [369, 0]
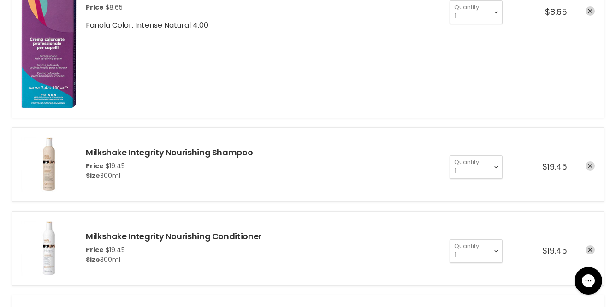
click at [592, 165] on icon "remove Milkshake Integrity Nourishing Shampoo" at bounding box center [590, 166] width 5 height 5
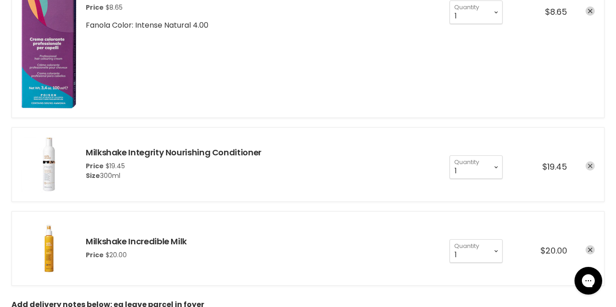
click at [592, 167] on icon "remove Milkshake Integrity Nourishing Conditioner" at bounding box center [590, 166] width 5 height 5
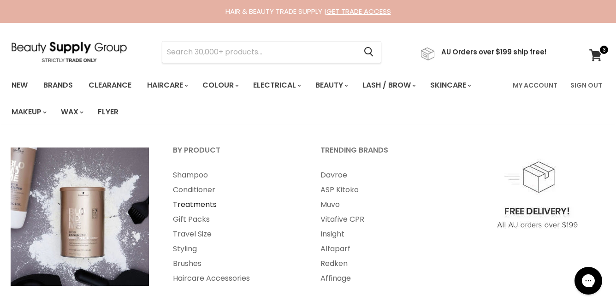
click at [185, 205] on link "Treatments" at bounding box center [234, 204] width 146 height 15
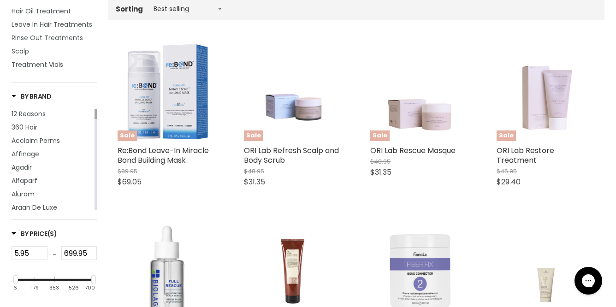
scroll to position [138, 0]
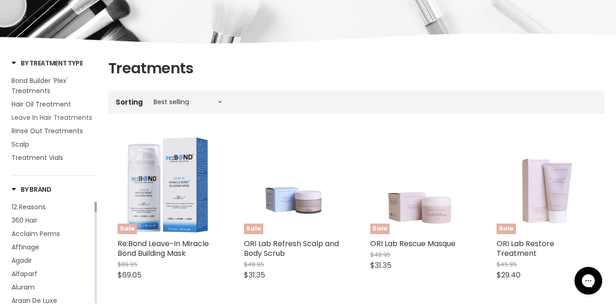
click at [52, 119] on span "Leave In Hair Treatments" at bounding box center [52, 117] width 81 height 9
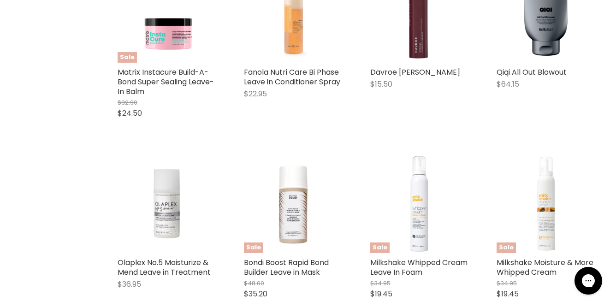
scroll to position [692, 0]
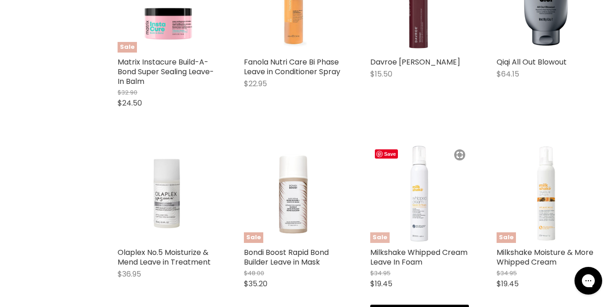
click at [417, 202] on img "Main content" at bounding box center [419, 193] width 99 height 99
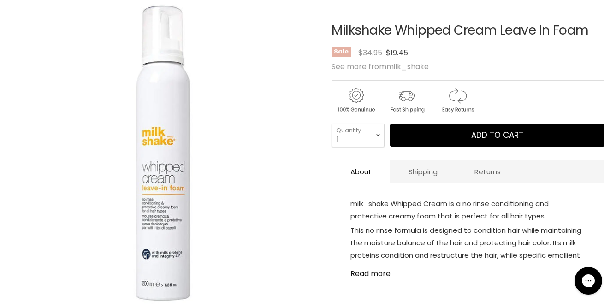
scroll to position [138, 0]
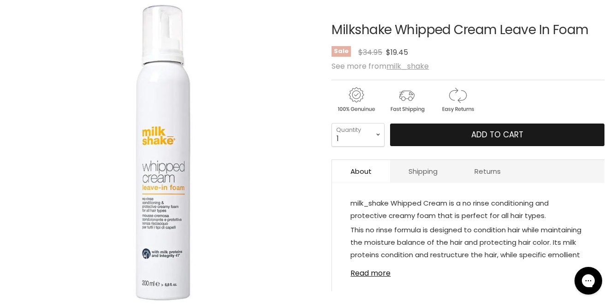
click at [513, 135] on span "Add to cart" at bounding box center [497, 134] width 52 height 11
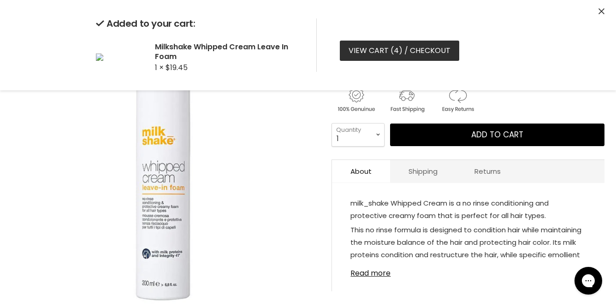
click at [399, 53] on link "View cart ( 4 ) / Checkout" at bounding box center [399, 51] width 119 height 20
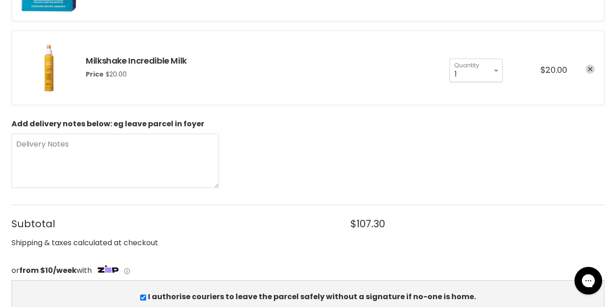
scroll to position [554, 0]
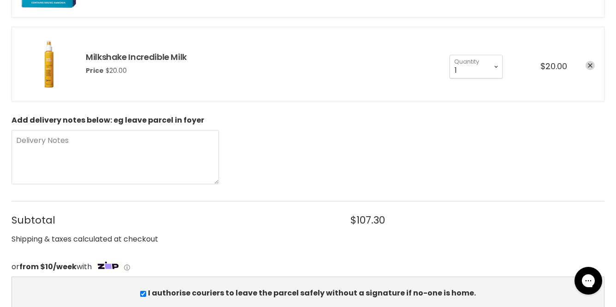
click at [108, 55] on link "Milkshake Incredible Milk" at bounding box center [136, 57] width 101 height 12
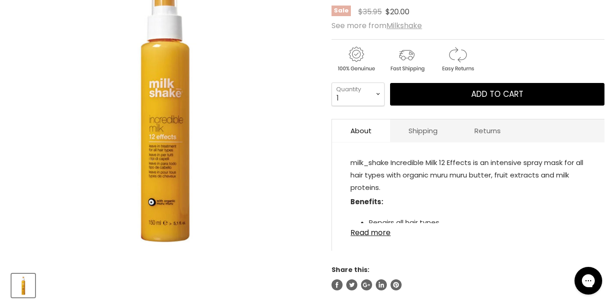
scroll to position [181, 0]
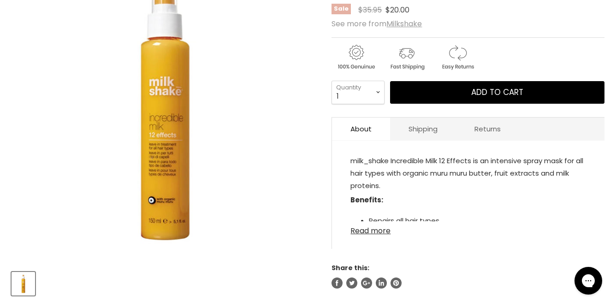
click at [377, 230] on link "Read more" at bounding box center [469, 228] width 236 height 14
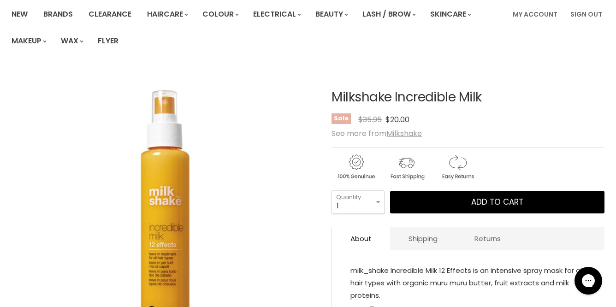
scroll to position [0, 0]
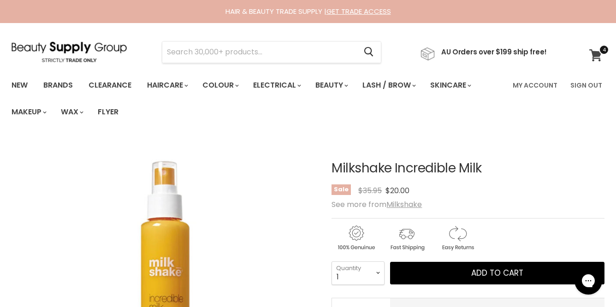
click at [592, 54] on icon at bounding box center [596, 55] width 13 height 12
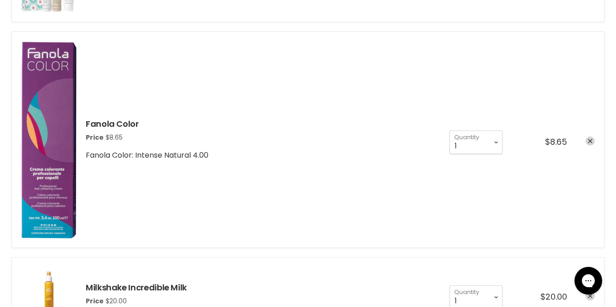
scroll to position [600, 0]
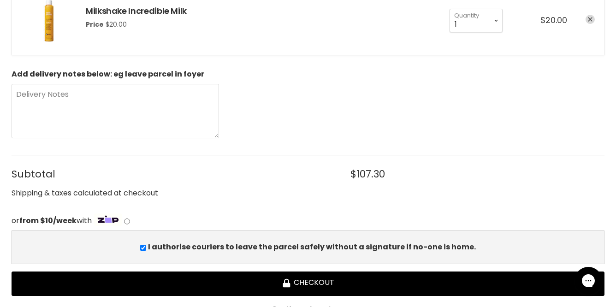
click at [591, 18] on icon "remove Milkshake Incredible Milk" at bounding box center [590, 19] width 5 height 5
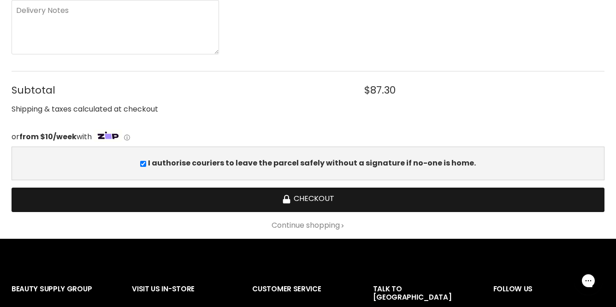
click at [236, 195] on button "Checkout" at bounding box center [308, 200] width 593 height 24
